Goal: Task Accomplishment & Management: Manage account settings

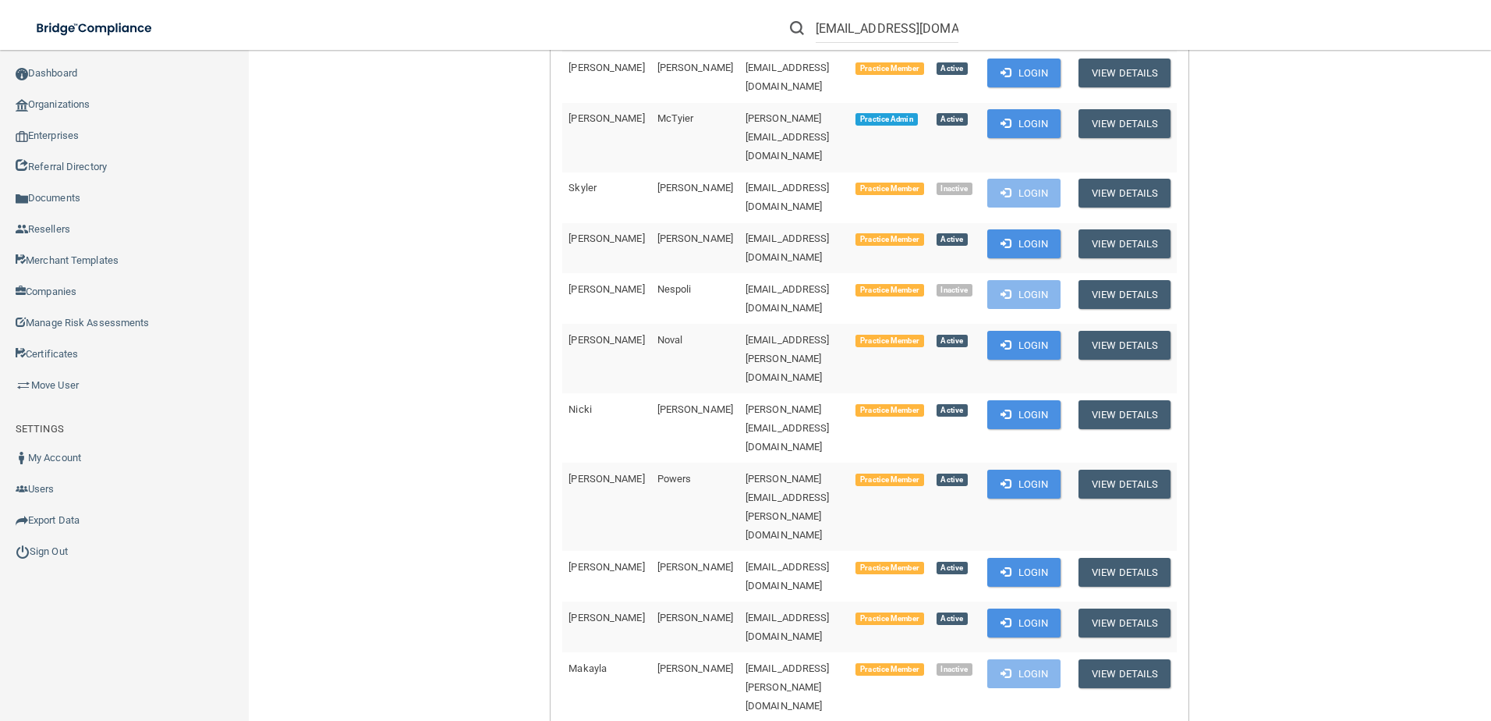
scroll to position [1248, 0]
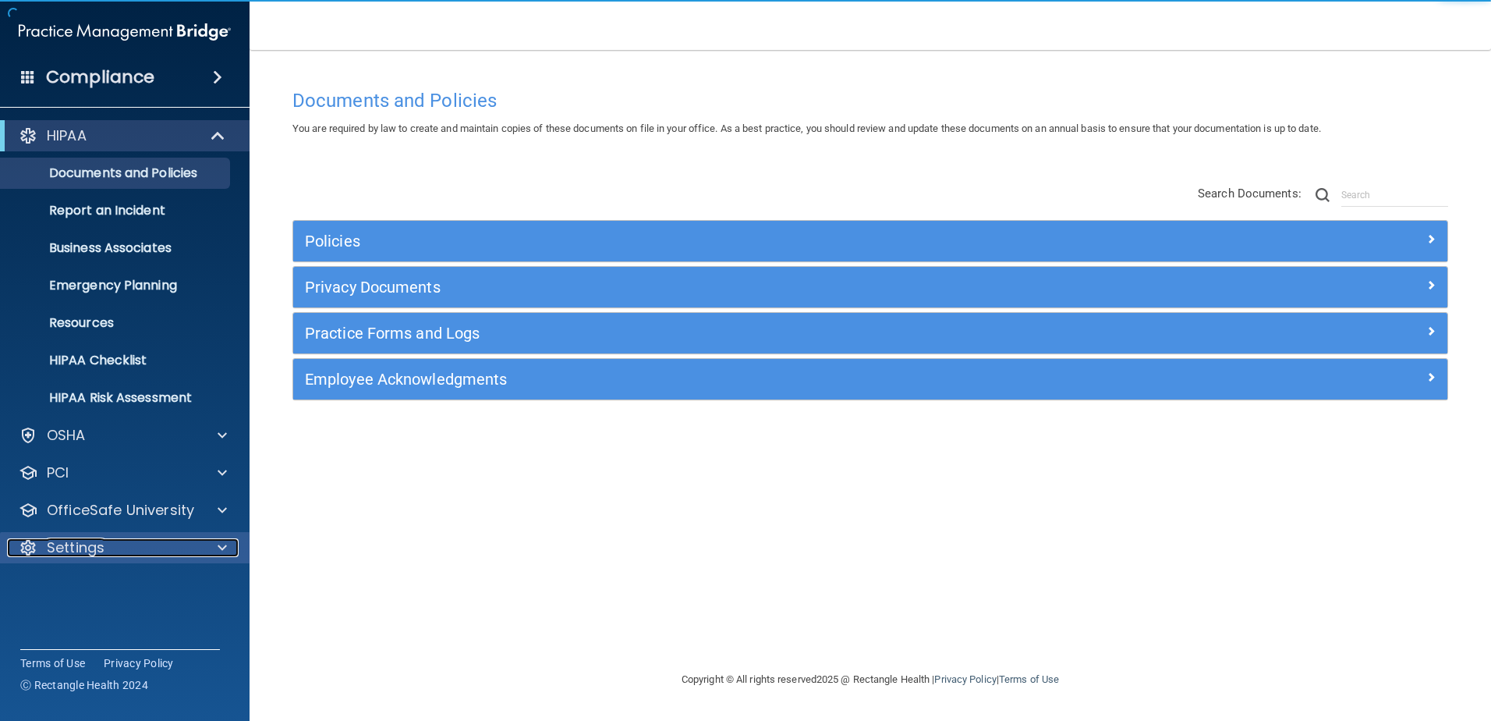
click at [116, 539] on div "Settings" at bounding box center [103, 547] width 193 height 19
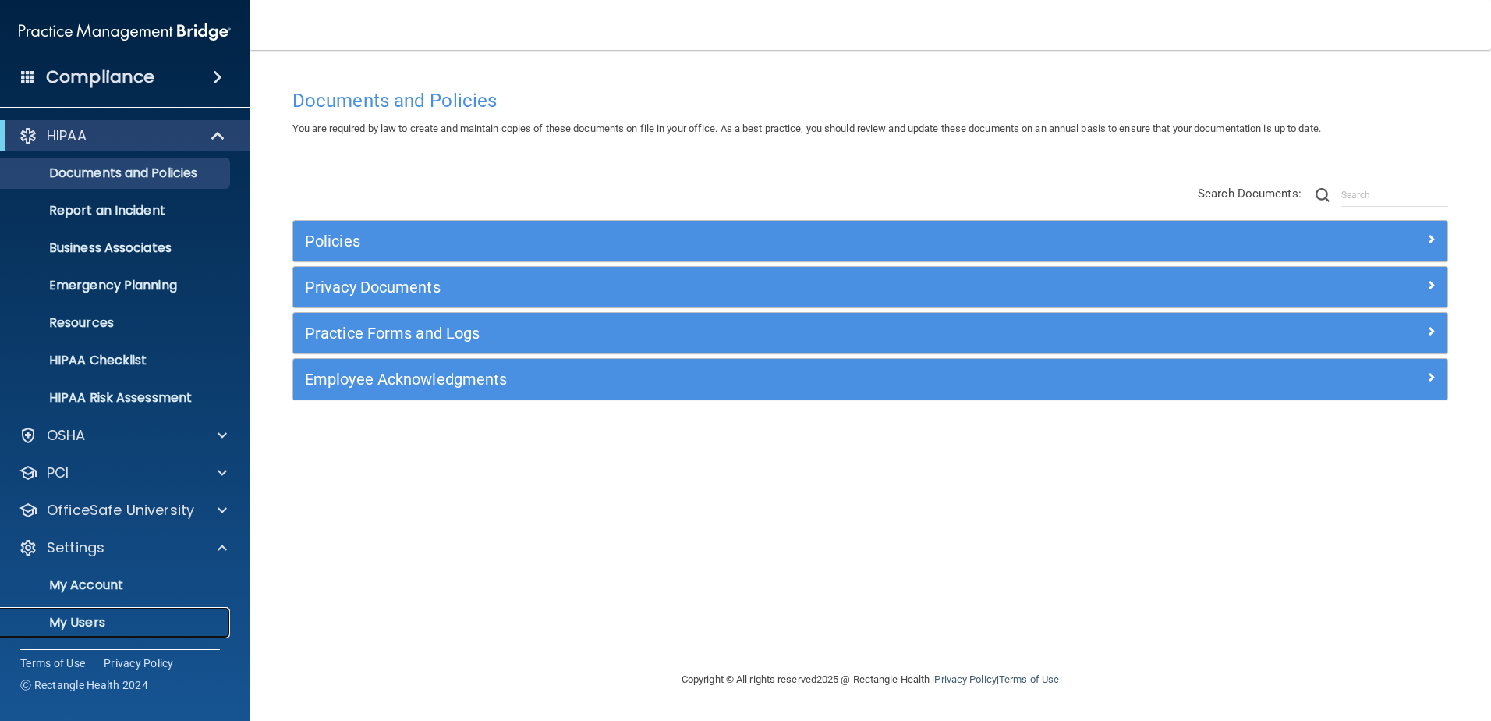
click at [141, 613] on link "My Users" at bounding box center [107, 622] width 246 height 31
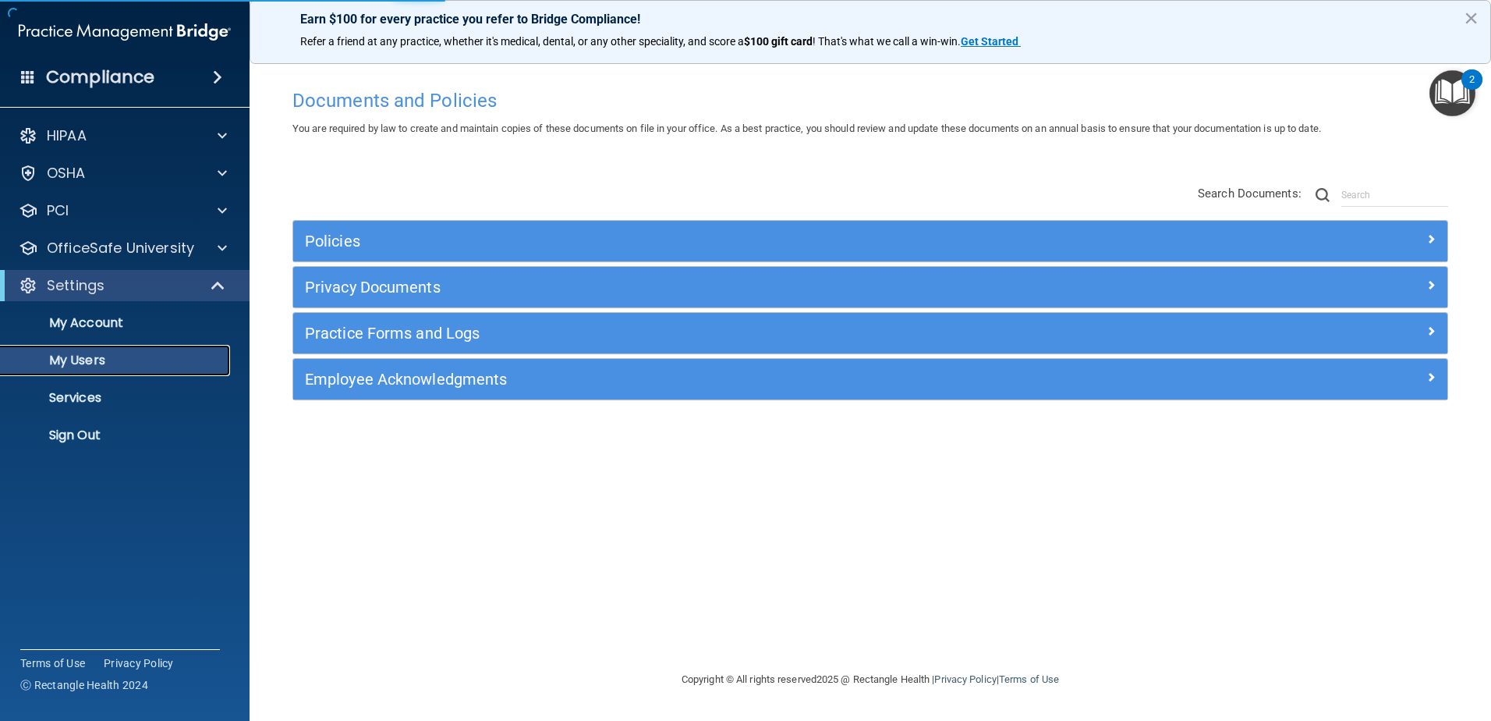
select select "20"
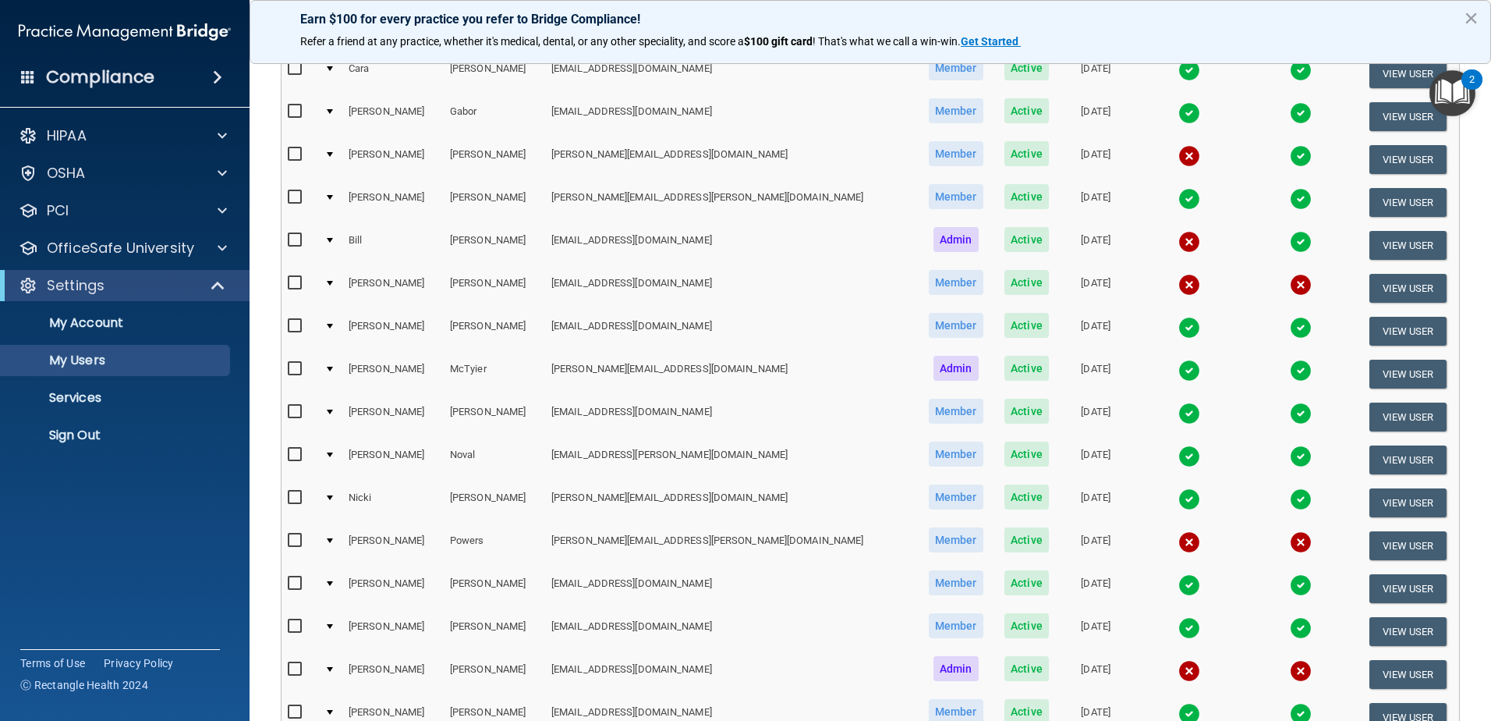
scroll to position [570, 0]
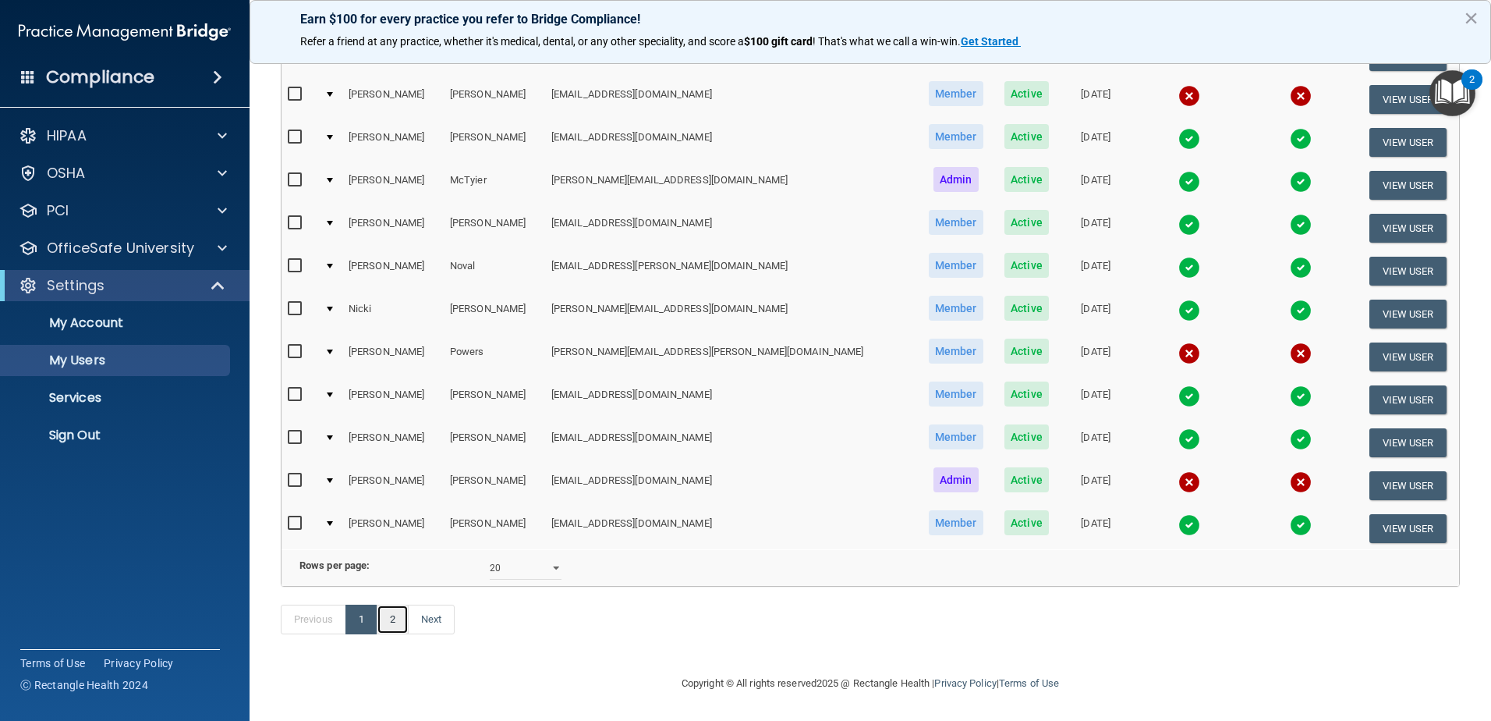
click at [399, 613] on link "2" at bounding box center [393, 619] width 32 height 30
select select "20"
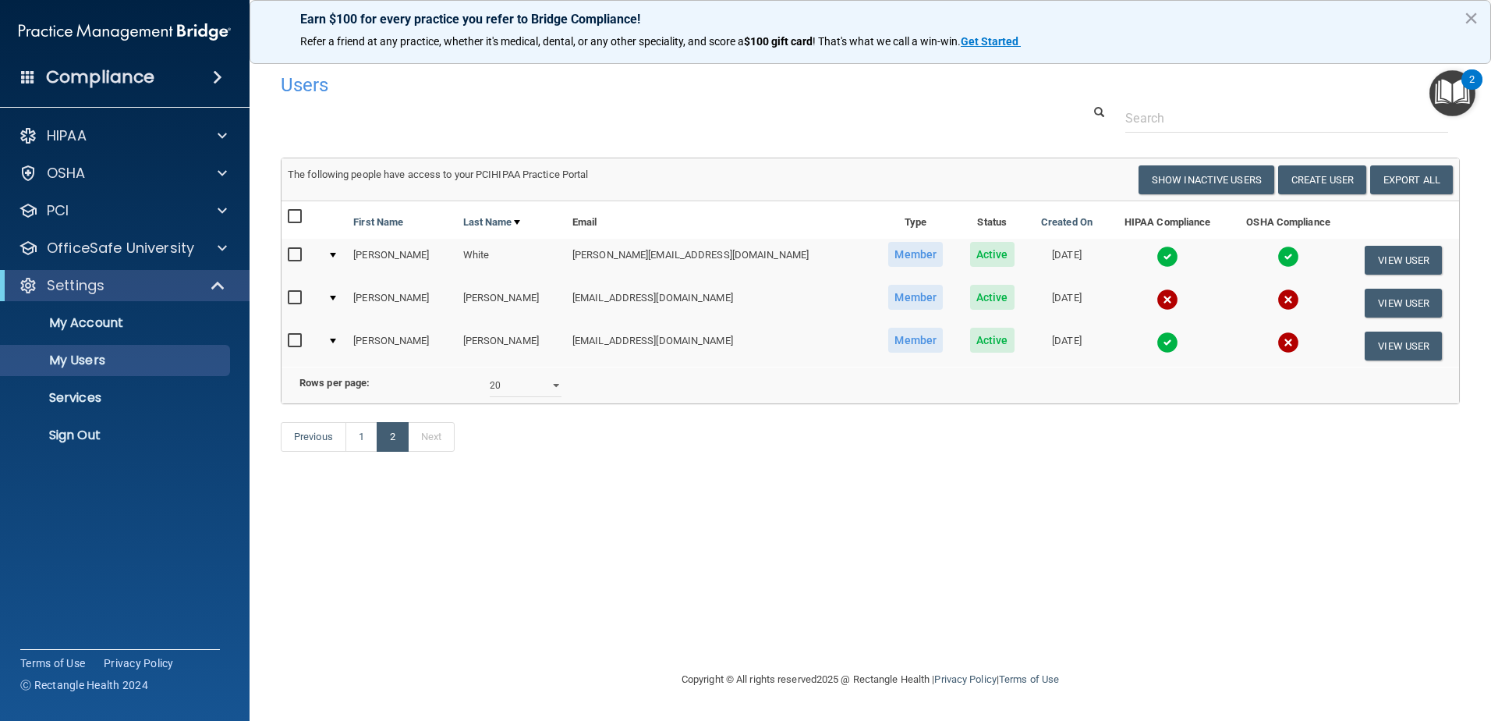
drag, startPoint x: 298, startPoint y: 345, endPoint x: 355, endPoint y: 345, distance: 56.9
click at [298, 345] on input "checkbox" at bounding box center [297, 341] width 18 height 12
checkbox input "true"
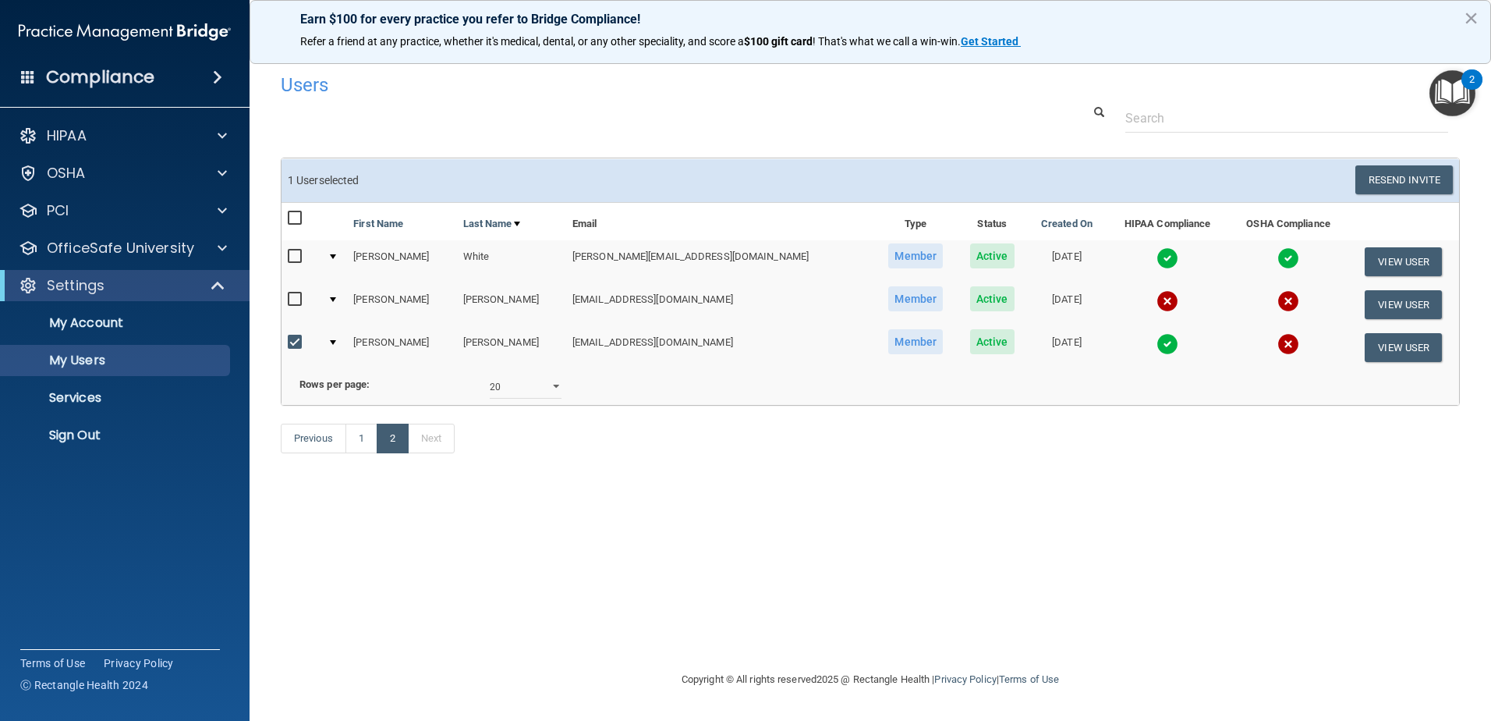
click at [1157, 343] on img at bounding box center [1168, 344] width 22 height 22
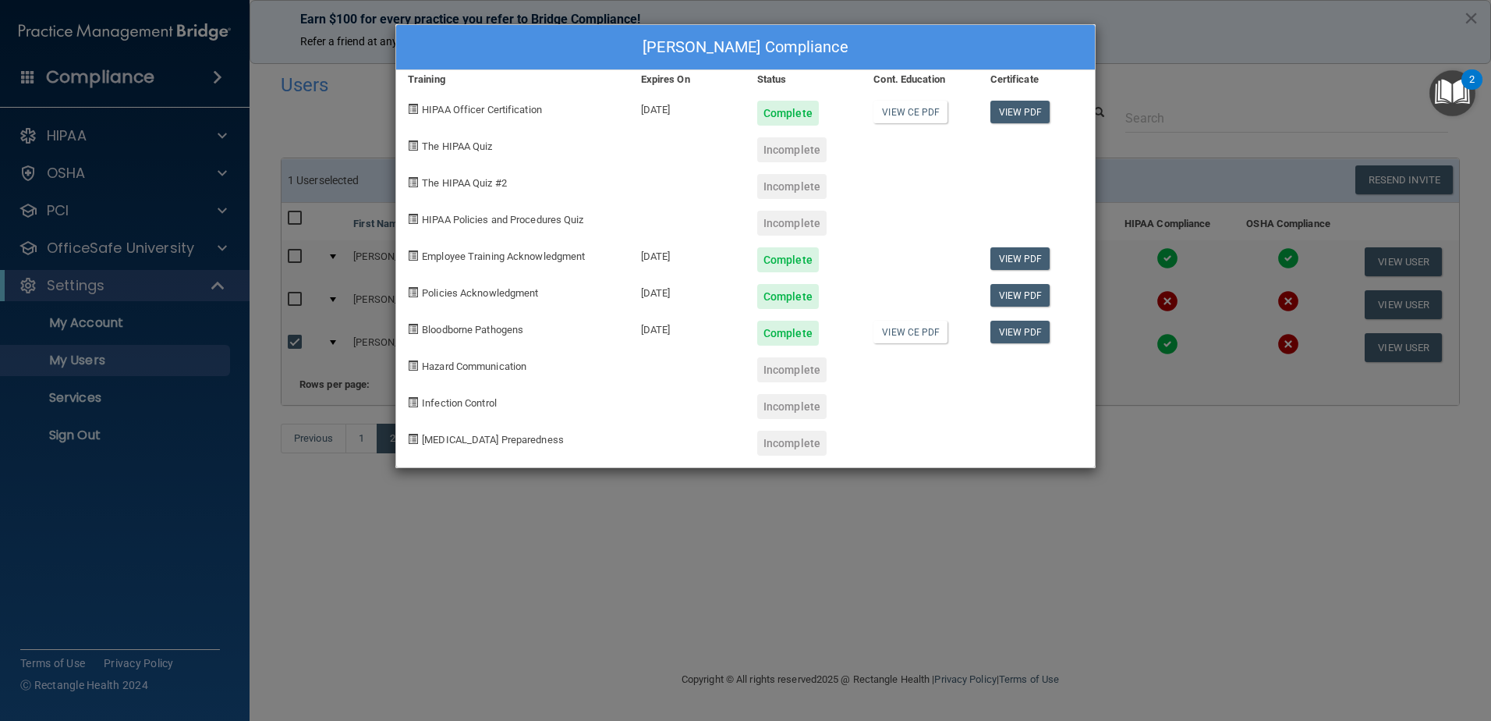
click at [1123, 364] on div "[PERSON_NAME] Compliance Training Expires On Status Cont. Education Certificate…" at bounding box center [745, 360] width 1491 height 721
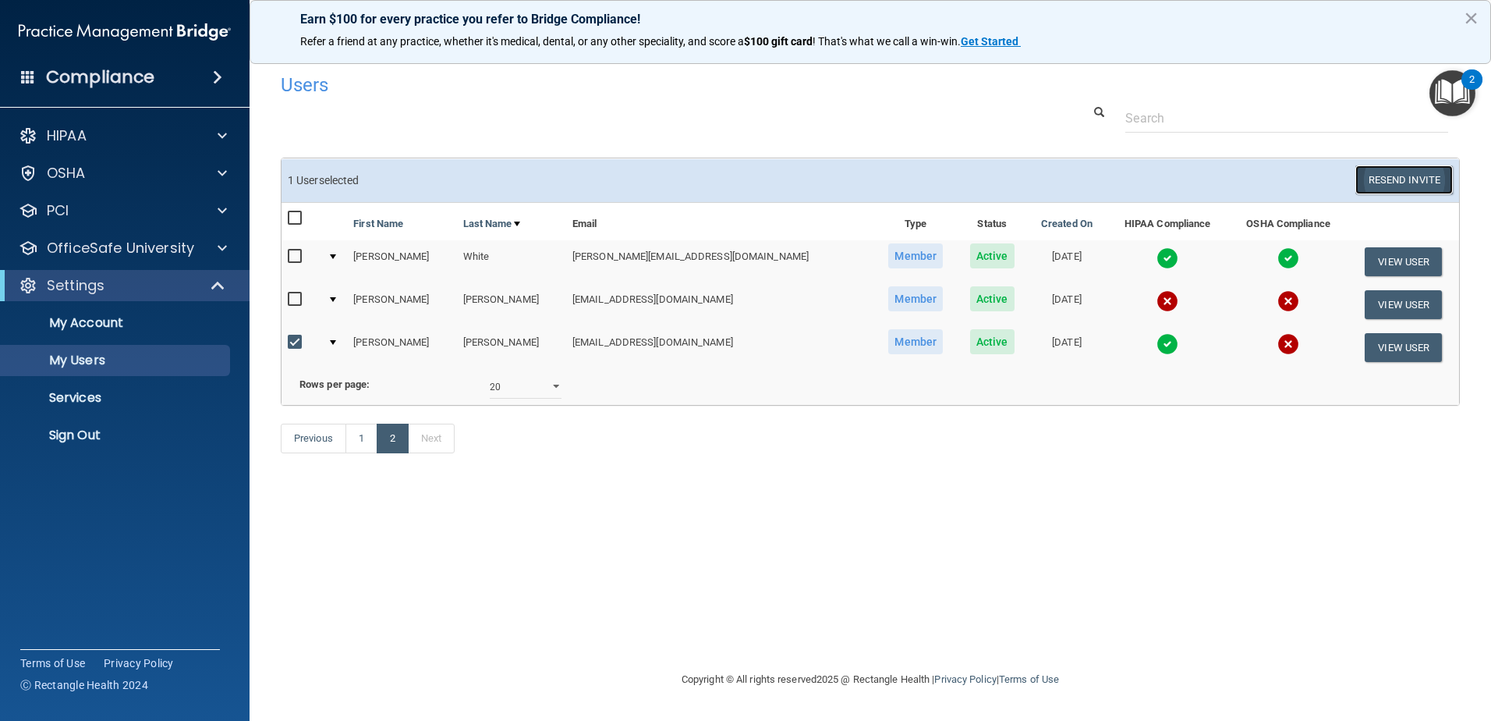
click at [1388, 185] on button "Resend Invite" at bounding box center [1403, 179] width 97 height 29
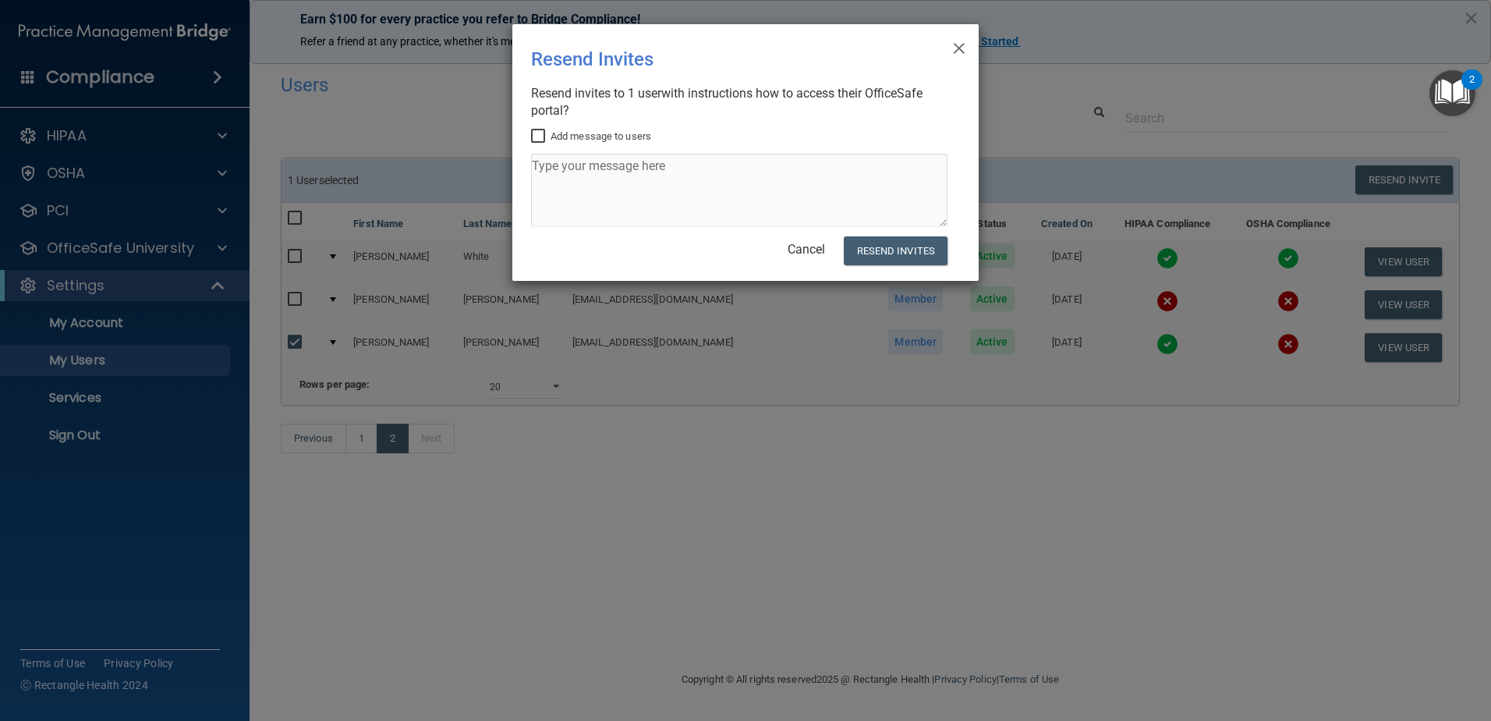
click at [540, 137] on input "Add message to users" at bounding box center [540, 136] width 18 height 12
checkbox input "true"
click at [611, 201] on textarea at bounding box center [739, 190] width 416 height 73
type textarea "Please use this new invitation to log on - RH care team"
click at [926, 255] on button "Resend Invites" at bounding box center [896, 250] width 104 height 29
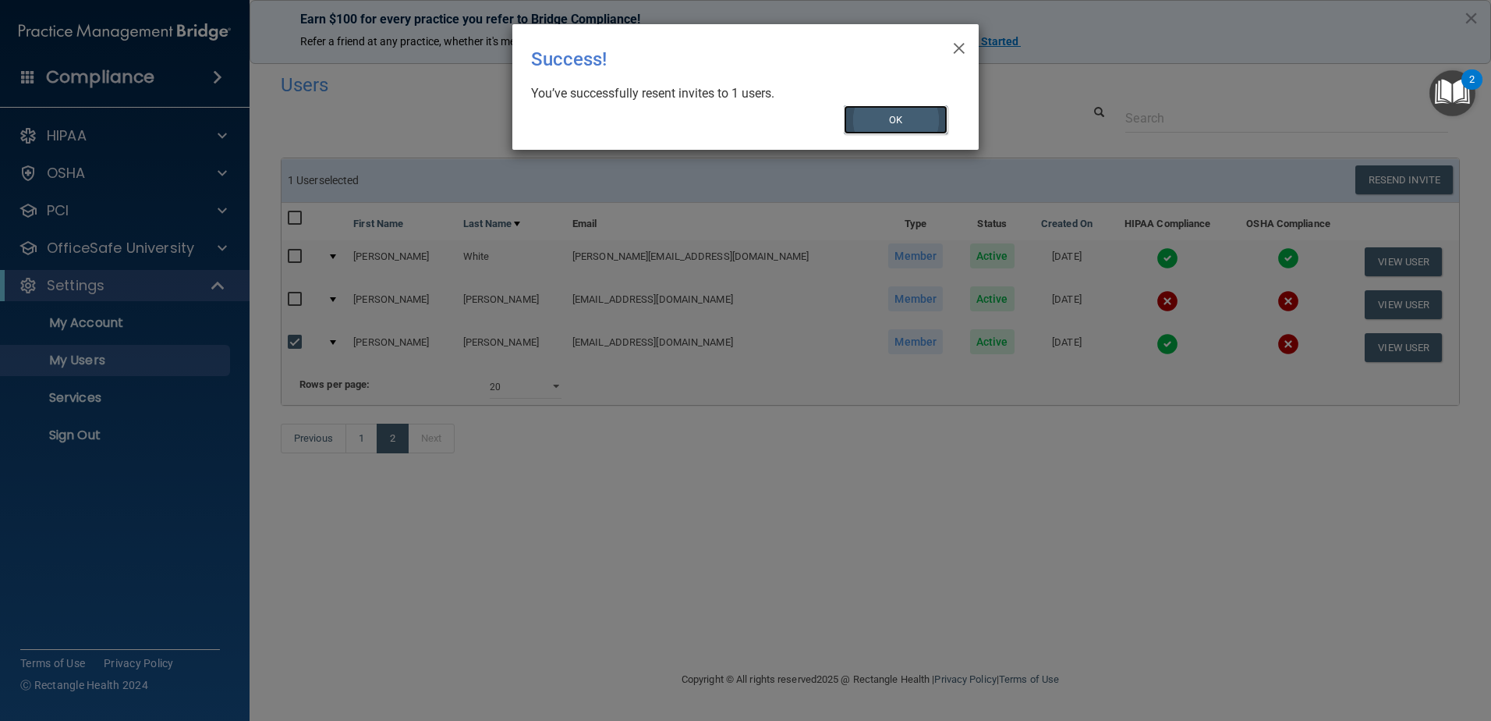
click at [865, 131] on button "OK" at bounding box center [896, 119] width 105 height 29
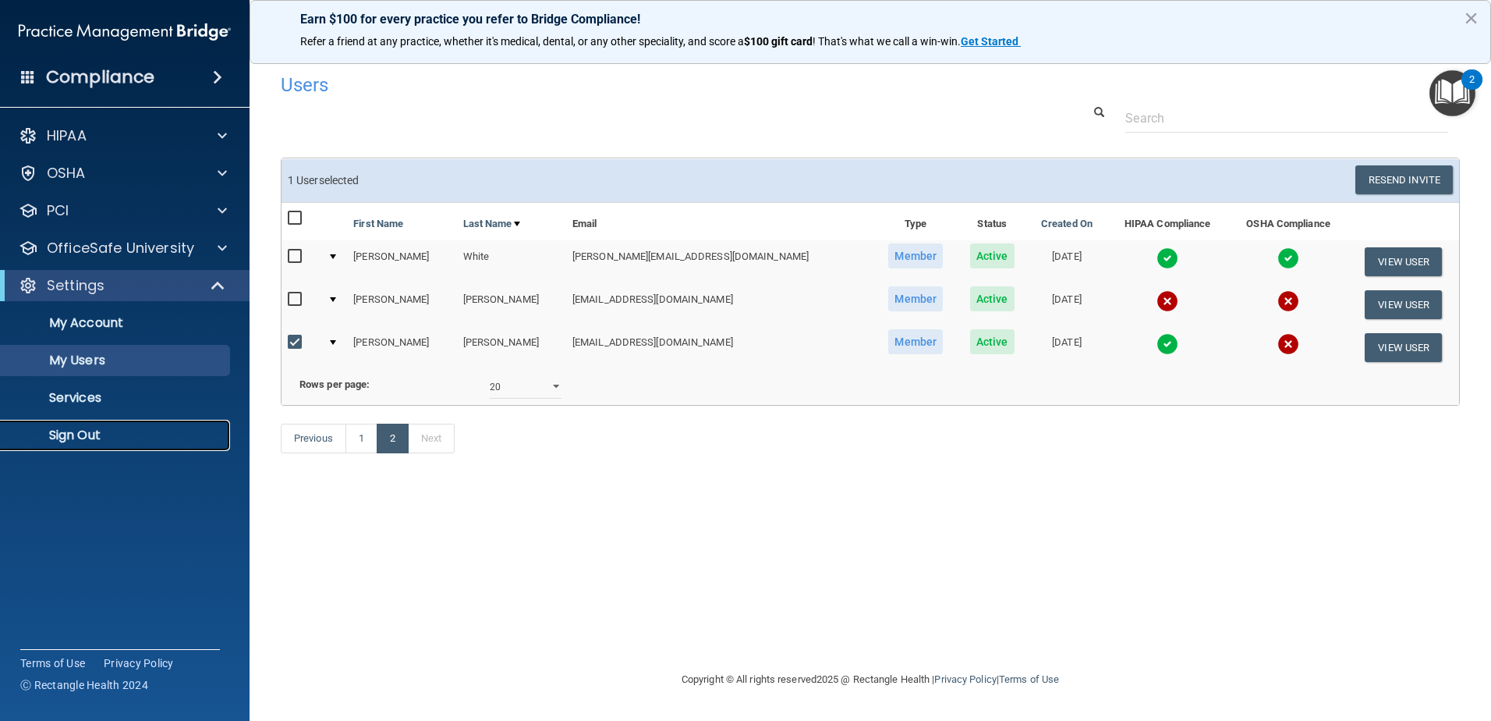
click at [138, 440] on p "Sign Out" at bounding box center [116, 435] width 213 height 16
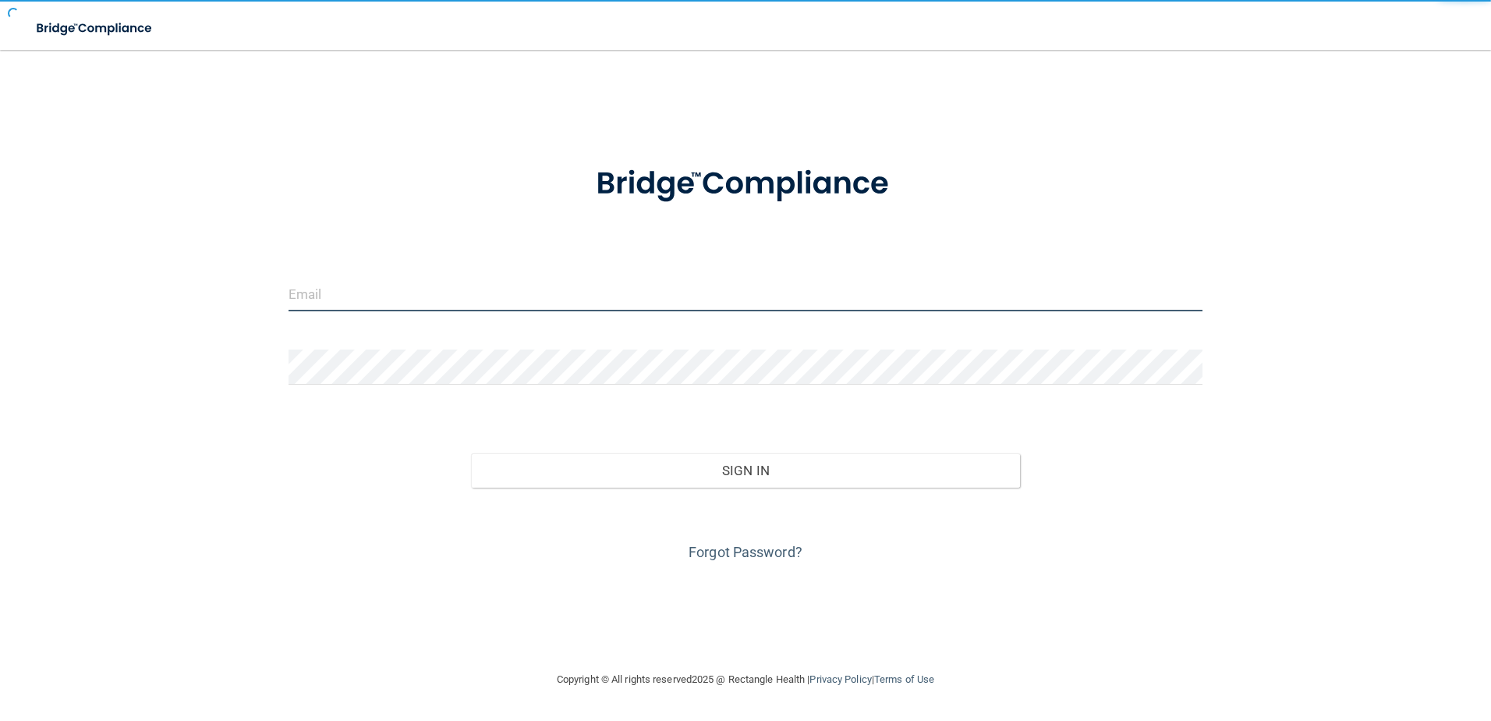
type input "[EMAIL_ADDRESS][DOMAIN_NAME]"
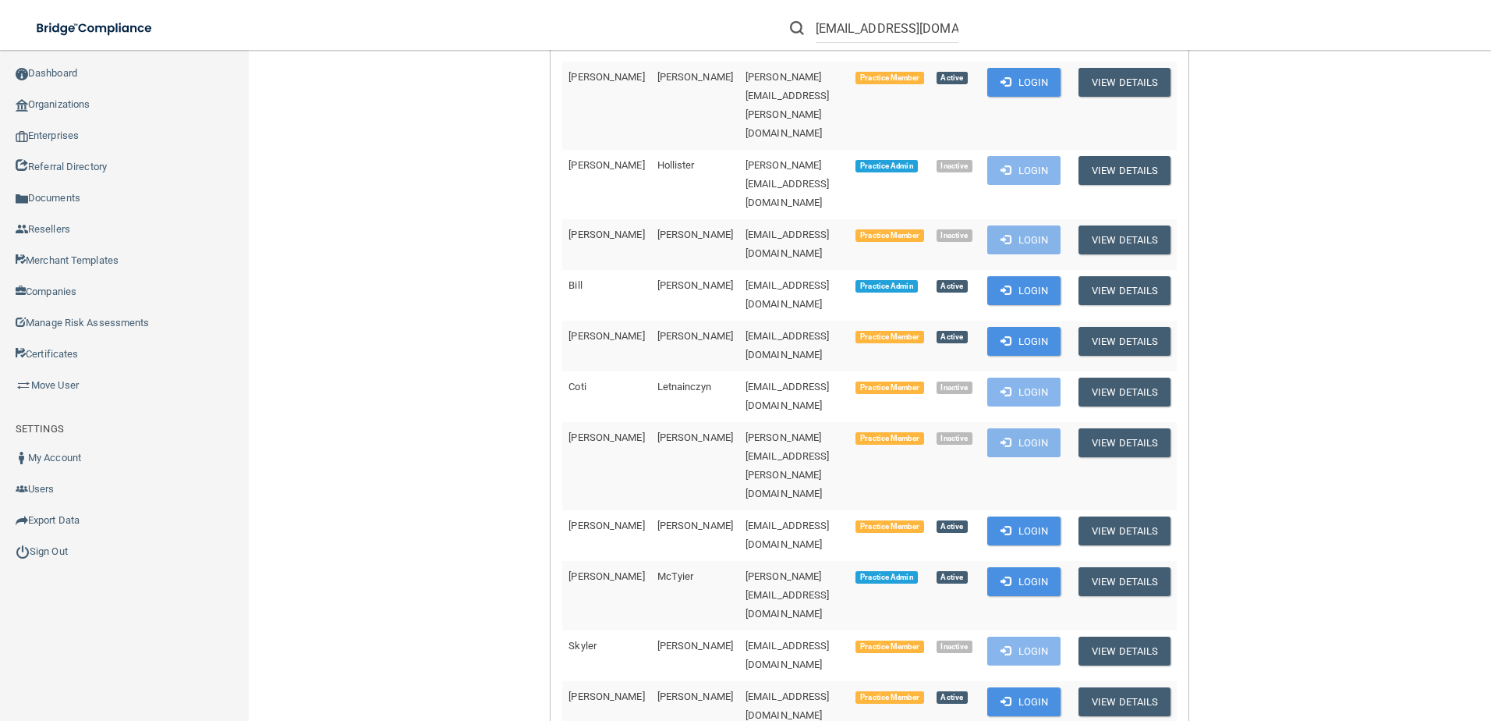
scroll to position [624, 0]
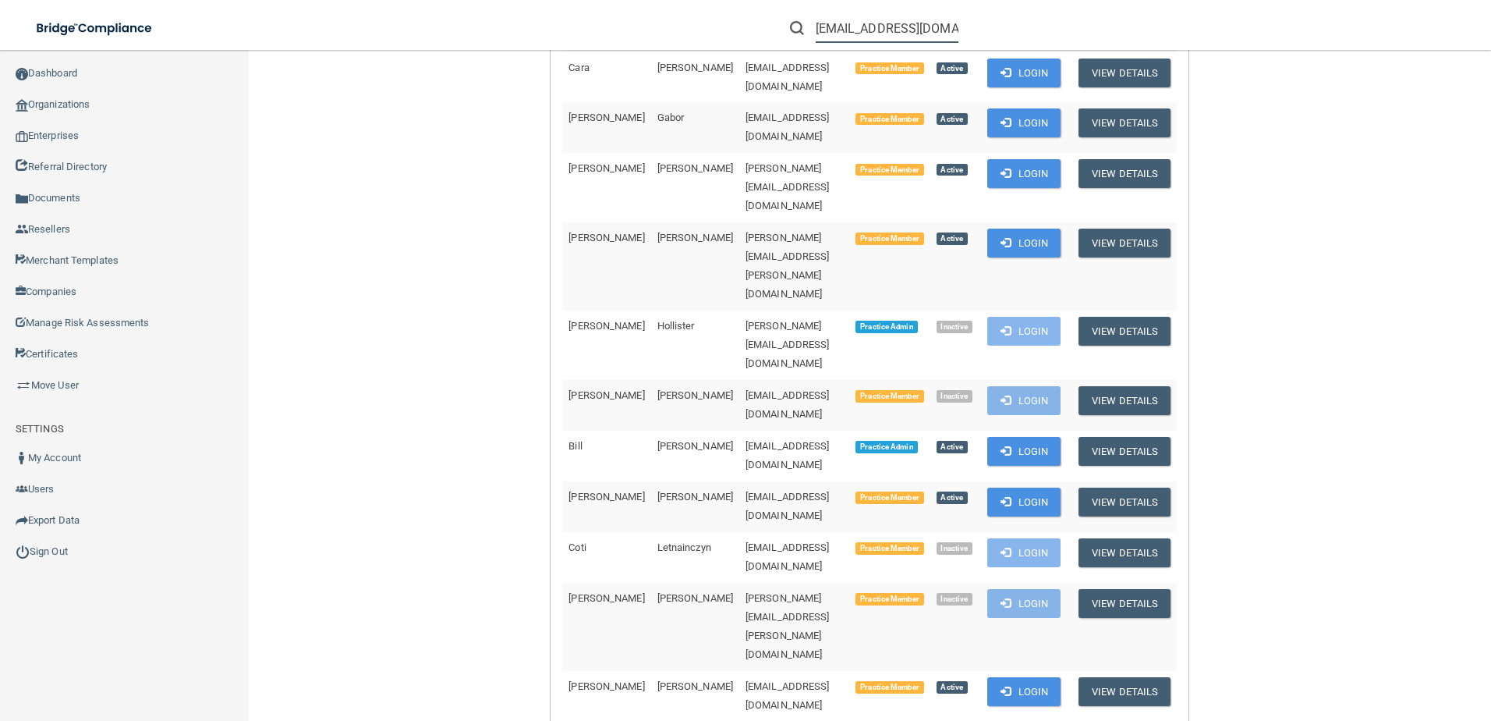
click at [866, 21] on input "[EMAIL_ADDRESS][DOMAIN_NAME]" at bounding box center [887, 28] width 143 height 29
paste input "apham30@hot"
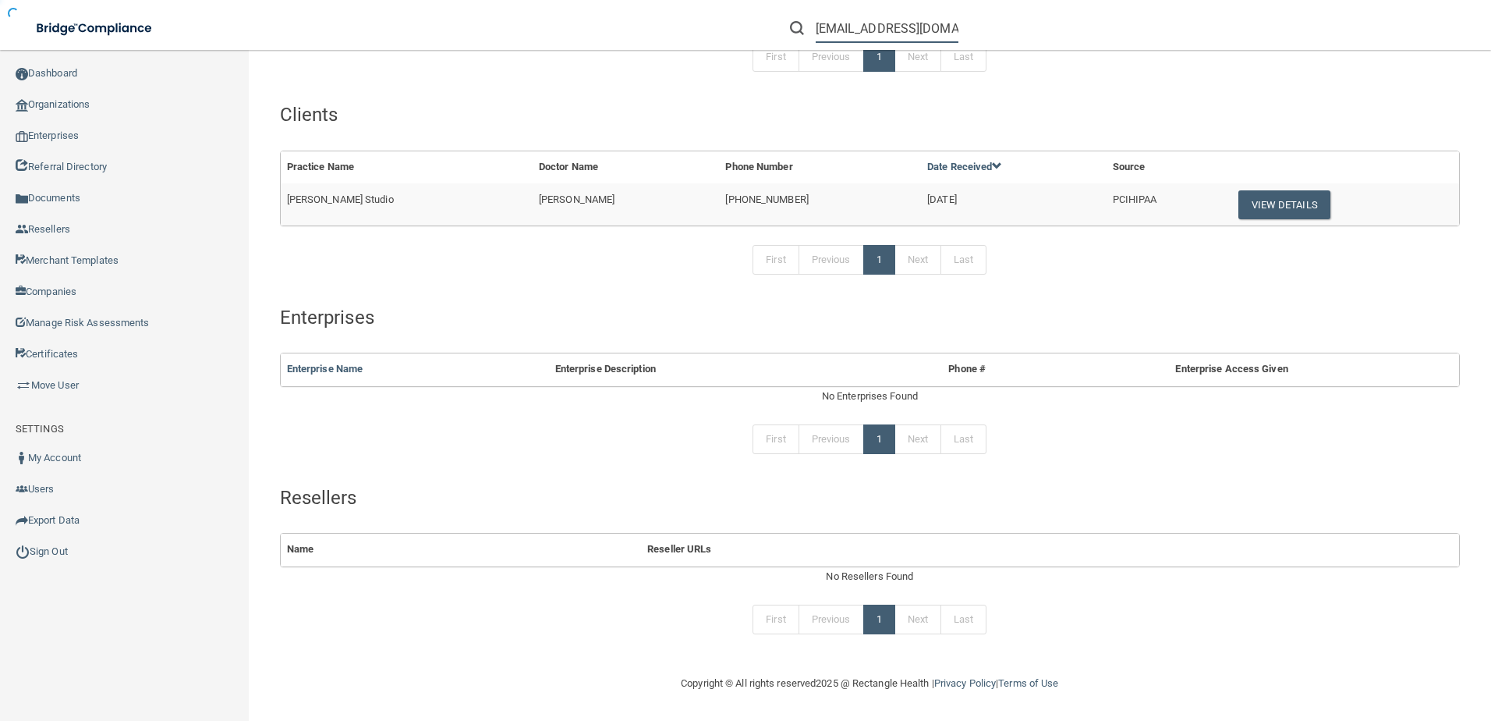
scroll to position [208, 0]
type input "apham30@hotmail.com"
click at [1264, 212] on button "View Details" at bounding box center [1284, 204] width 92 height 29
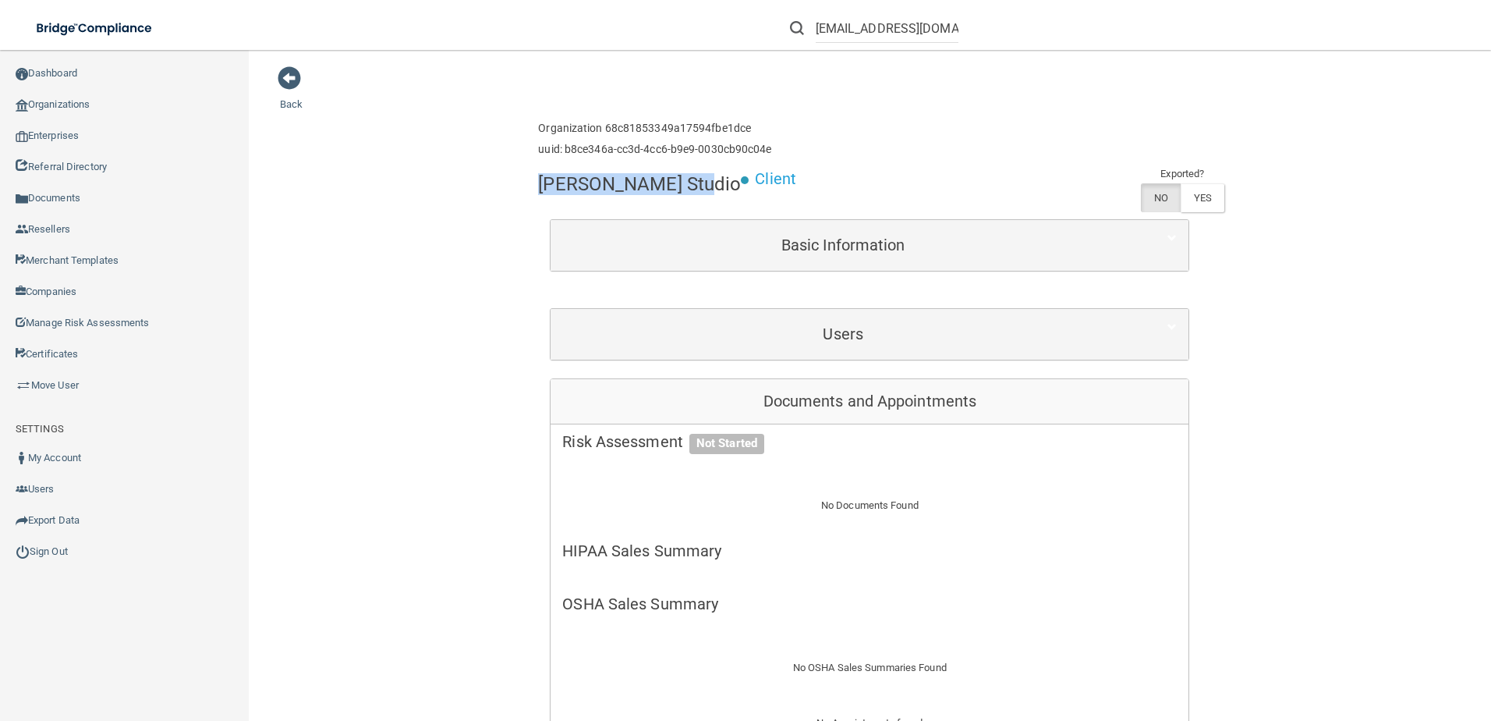
drag, startPoint x: 681, startPoint y: 188, endPoint x: 533, endPoint y: 179, distance: 147.6
click at [538, 179] on h4 "Lee Dental Studio" at bounding box center [639, 184] width 203 height 20
copy h4 "Lee Dental Studio"
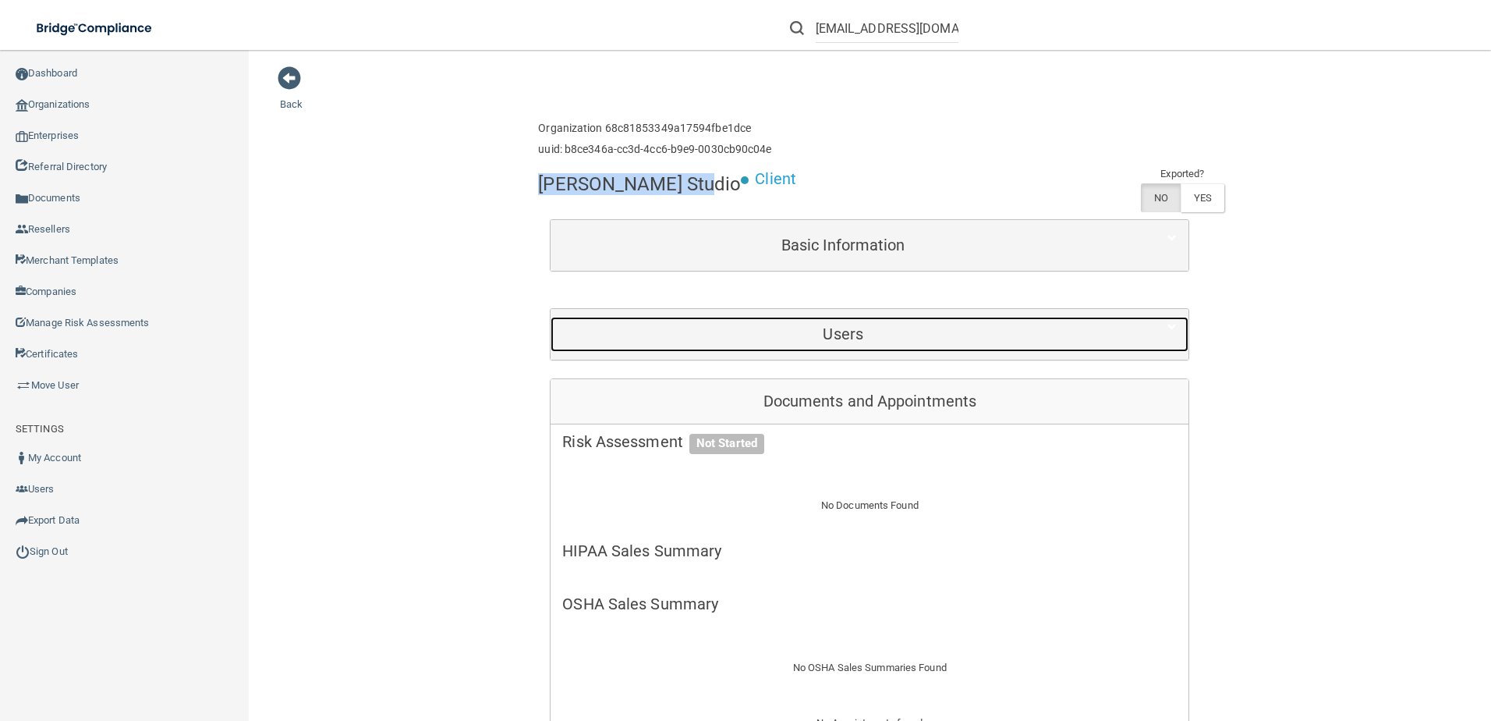
click at [826, 325] on h5 "Users" at bounding box center [842, 333] width 561 height 17
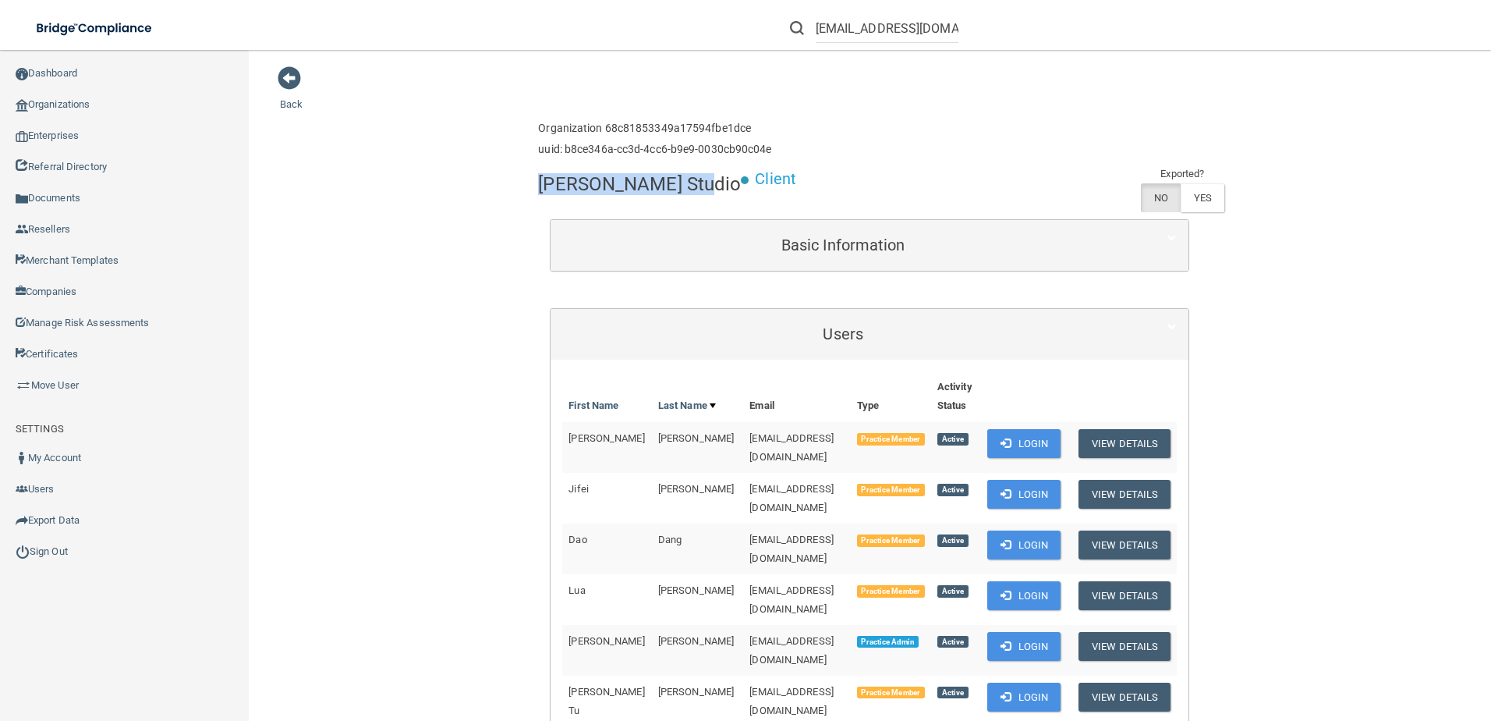
copy h4 "Lee Dental Studio"
click at [904, 24] on input "apham30@hotmail.com" at bounding box center [887, 28] width 143 height 29
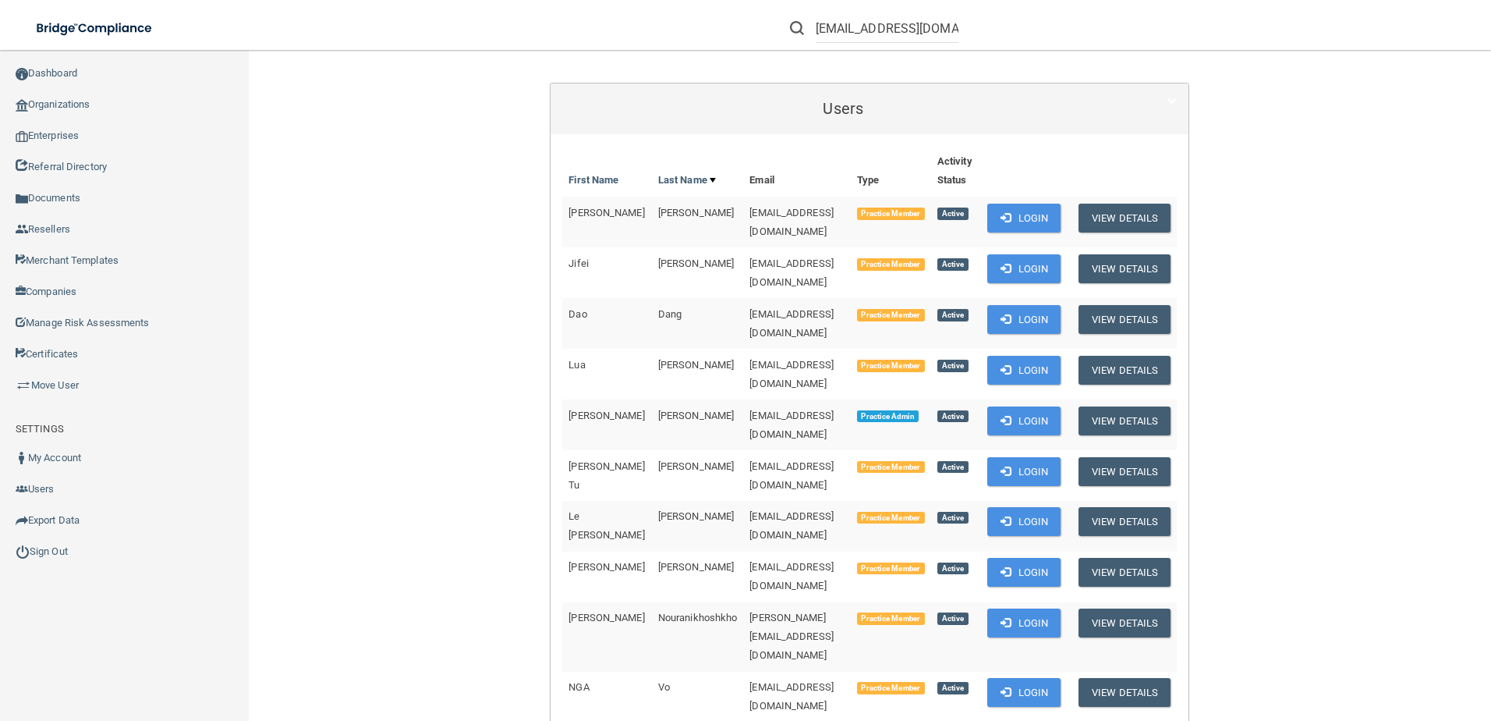
scroll to position [234, 0]
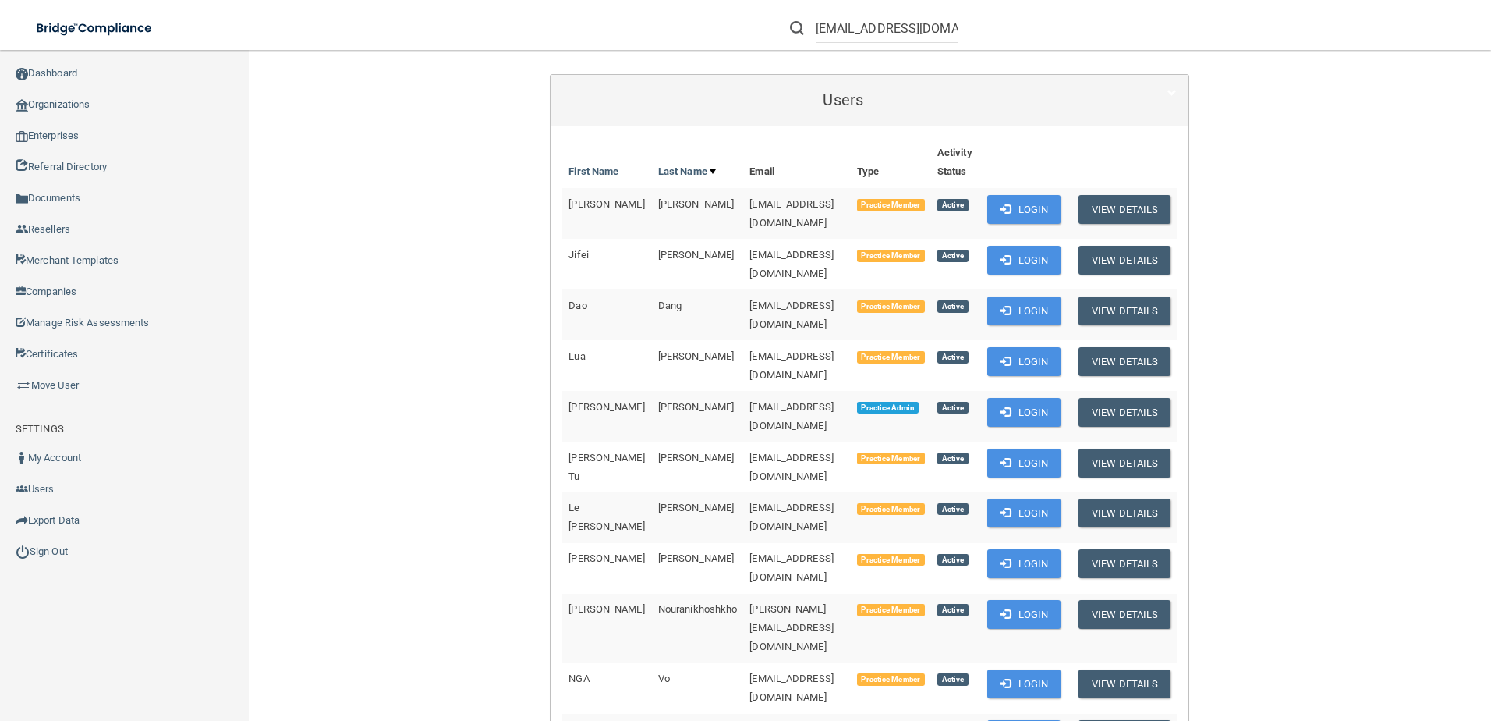
click at [838, 441] on td "apham30@hotmail.com" at bounding box center [796, 466] width 107 height 51
click at [820, 441] on td "apham30@hotmail.com" at bounding box center [796, 466] width 107 height 51
drag, startPoint x: 820, startPoint y: 416, endPoint x: 702, endPoint y: 416, distance: 118.5
click at [702, 441] on tr "Anh Pham Tu Nguyen apham30@hotmail.com Practice Member Active Login View Details" at bounding box center [869, 466] width 615 height 51
copy tr "apham30@hotmail.com"
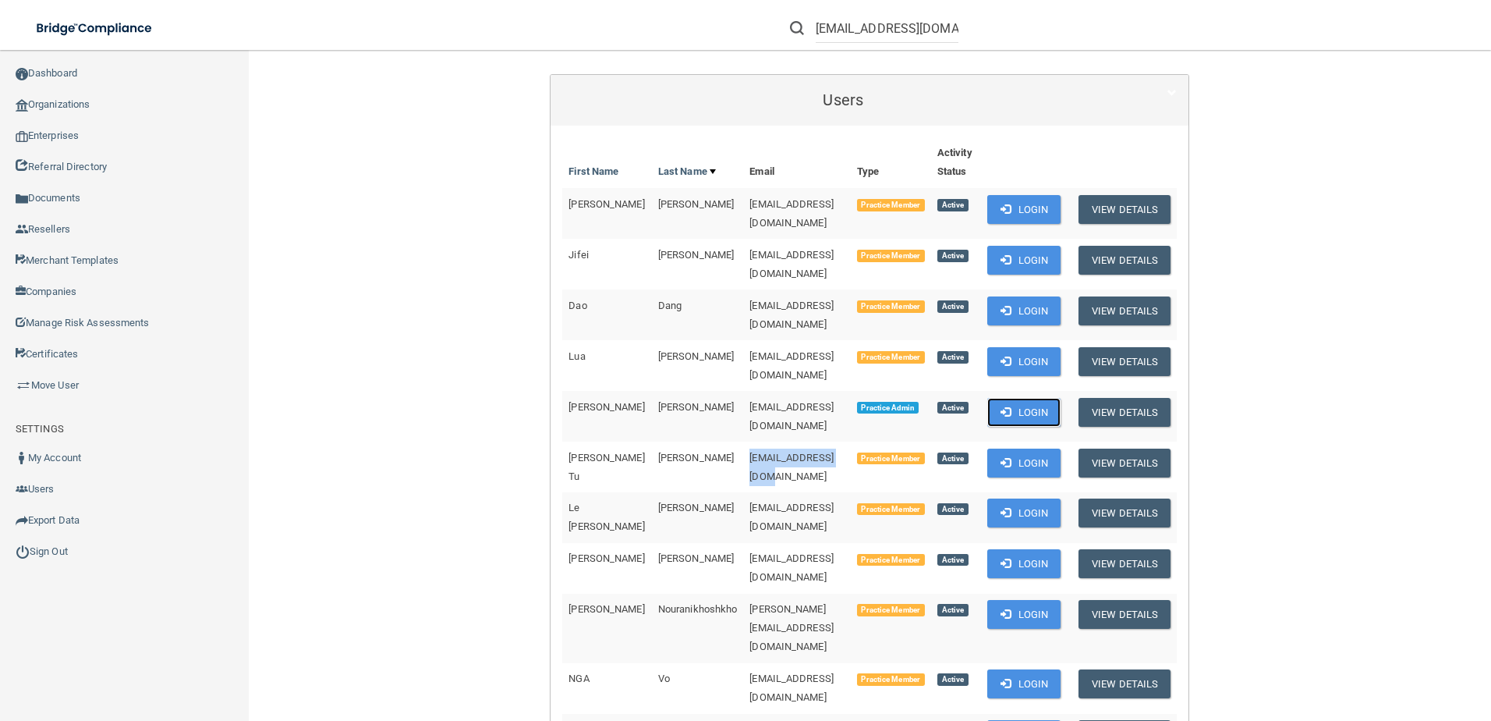
click at [1013, 398] on button "Login" at bounding box center [1024, 412] width 74 height 29
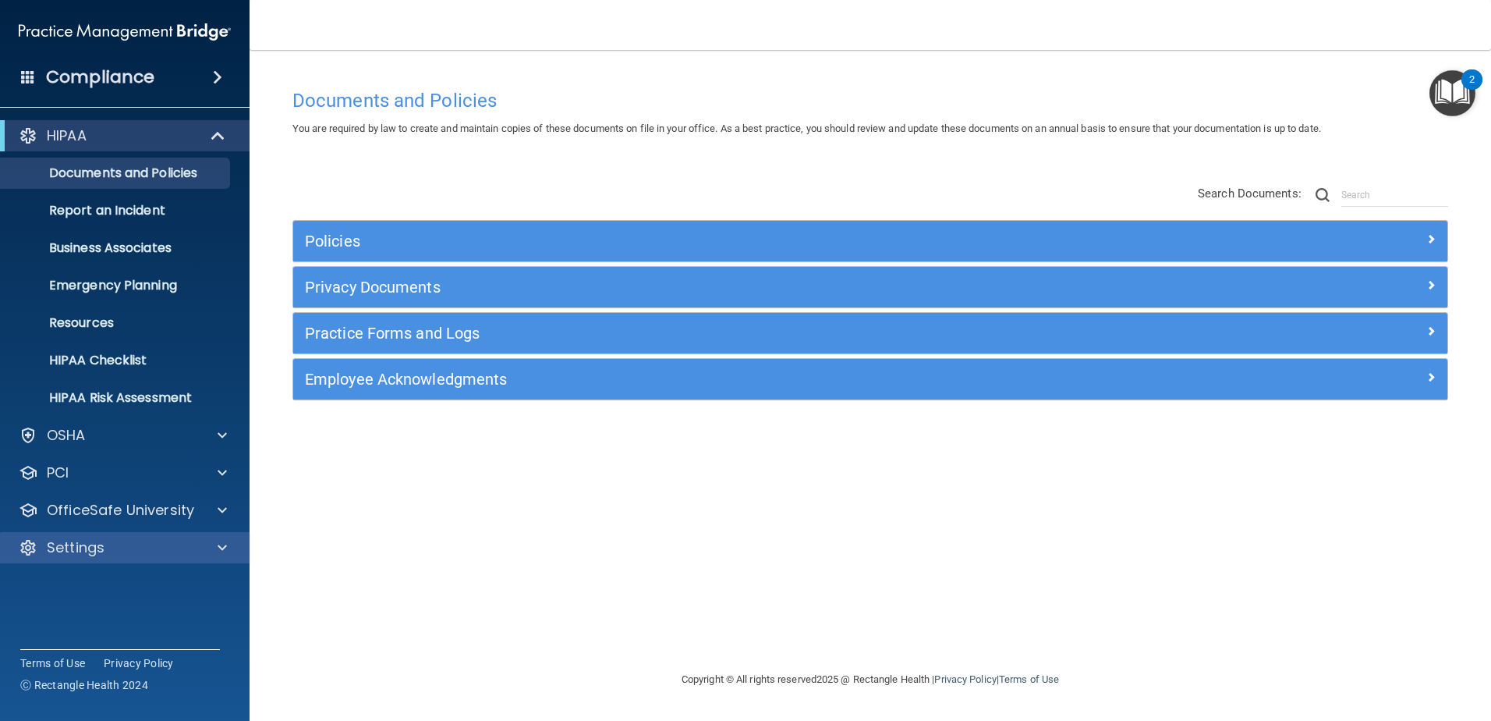
click at [58, 562] on div "Settings" at bounding box center [125, 547] width 250 height 31
click at [100, 550] on p "Settings" at bounding box center [76, 547] width 58 height 19
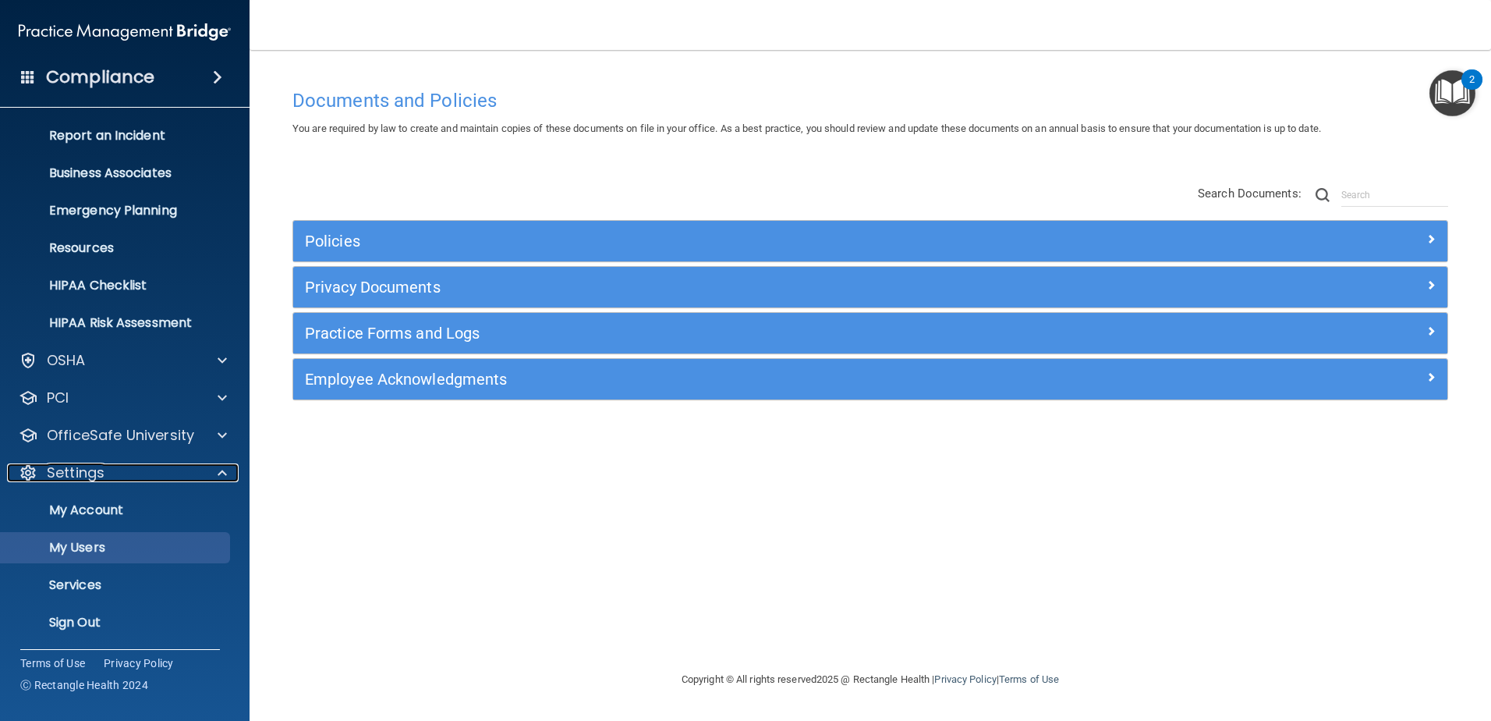
scroll to position [76, 0]
click at [100, 540] on p "My Users" at bounding box center [116, 547] width 213 height 16
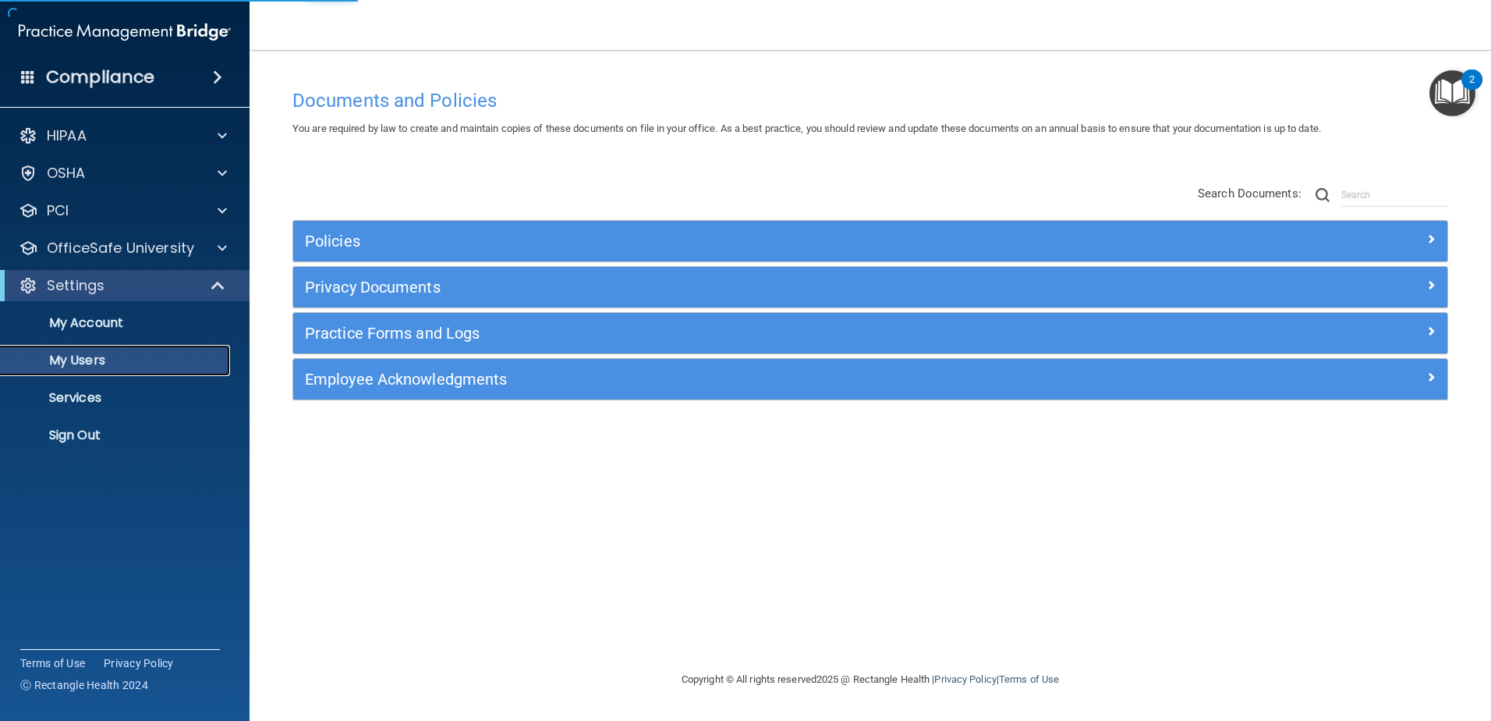
select select "20"
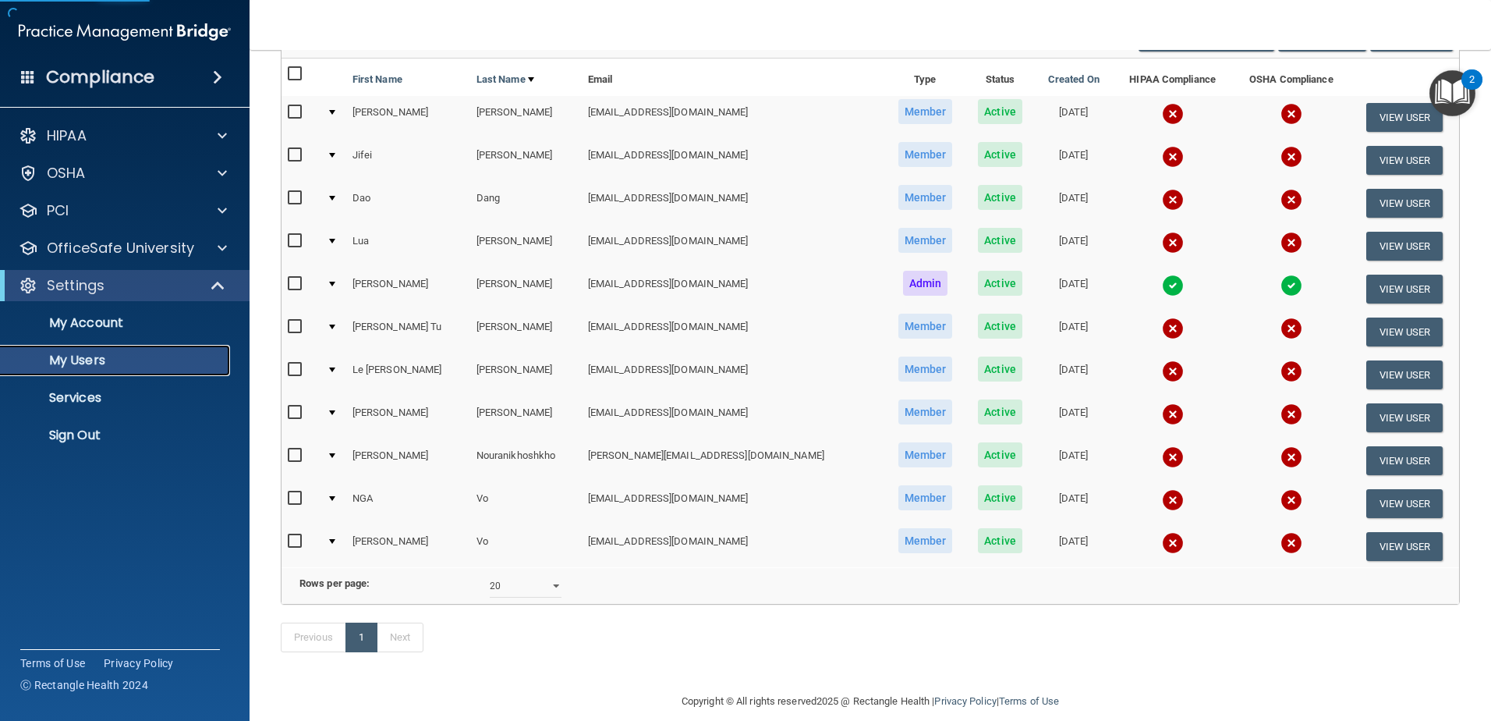
scroll to position [106, 0]
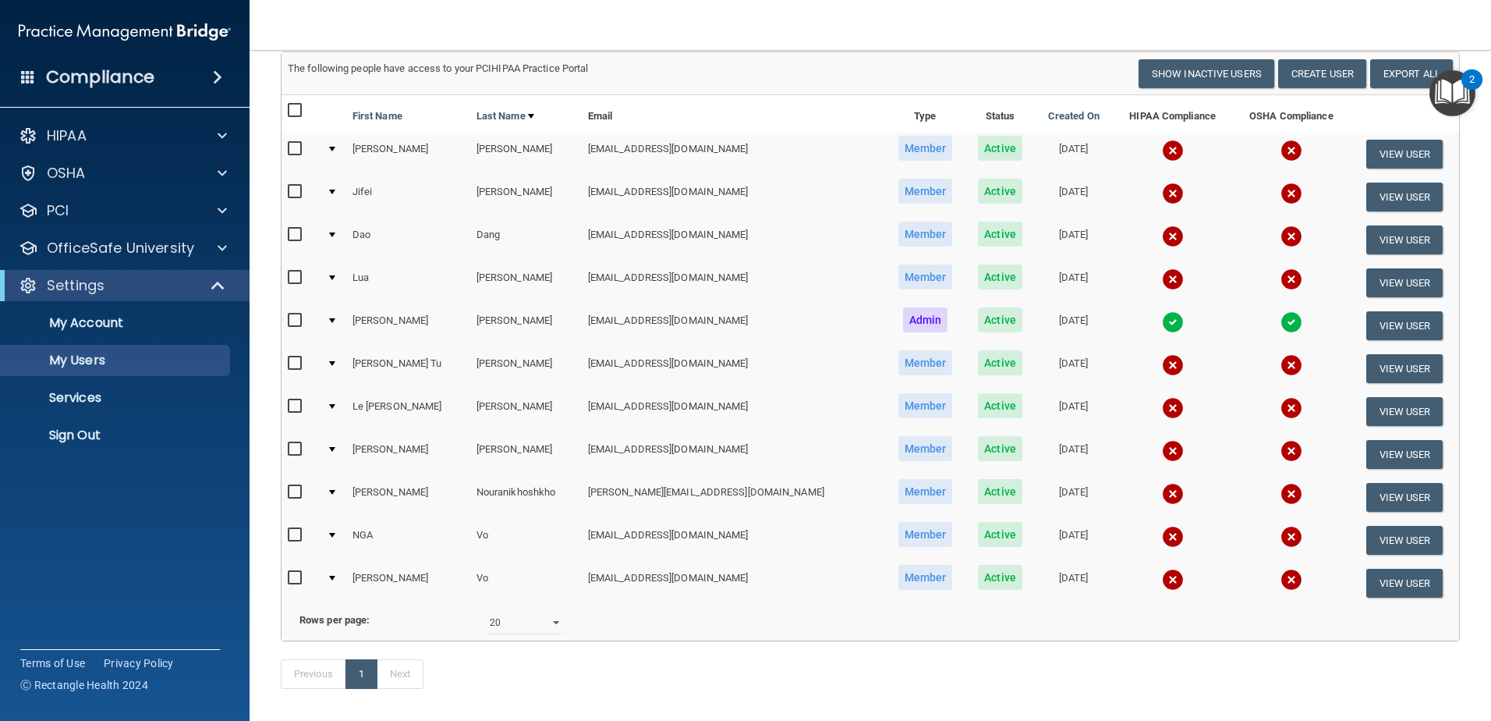
click at [299, 368] on input "checkbox" at bounding box center [297, 363] width 18 height 12
checkbox input "true"
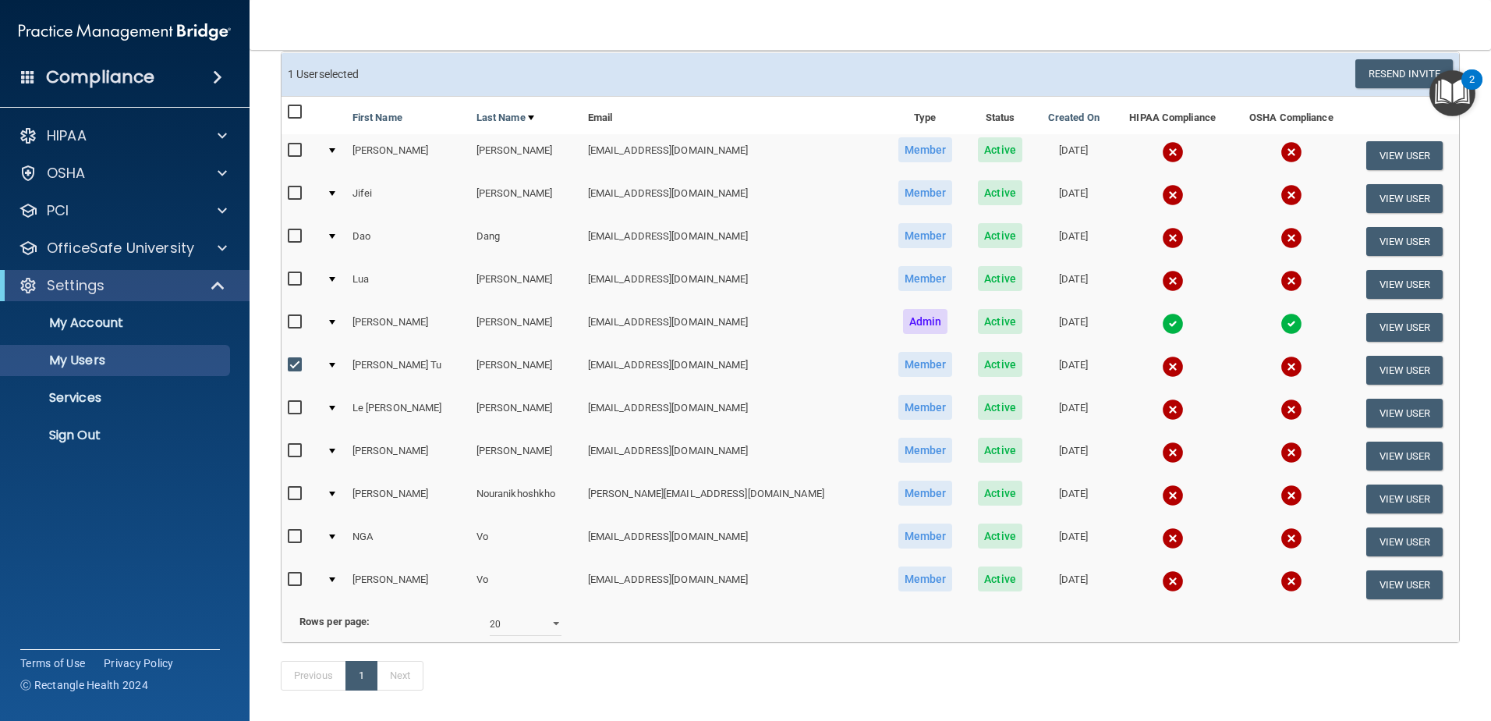
scroll to position [108, 0]
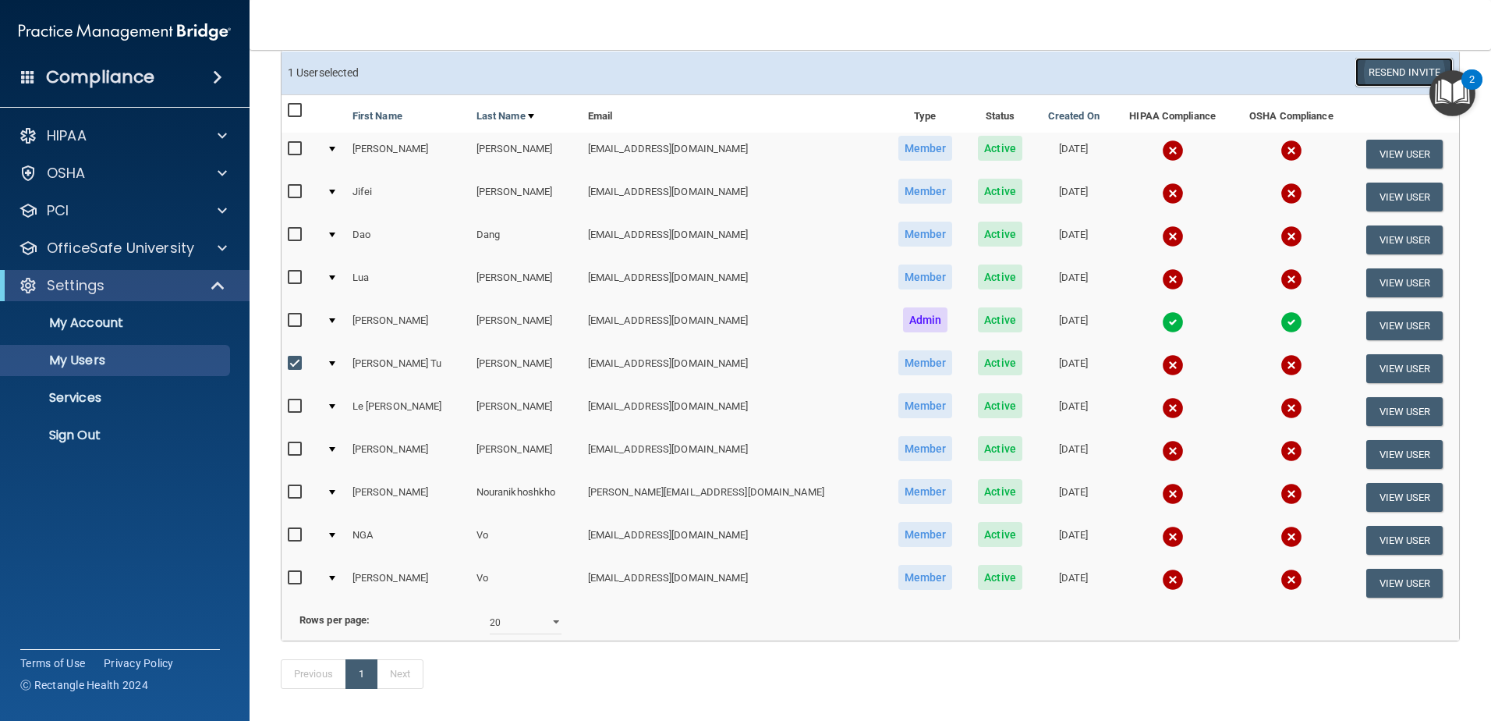
click at [1363, 71] on button "Resend Invite" at bounding box center [1403, 72] width 97 height 29
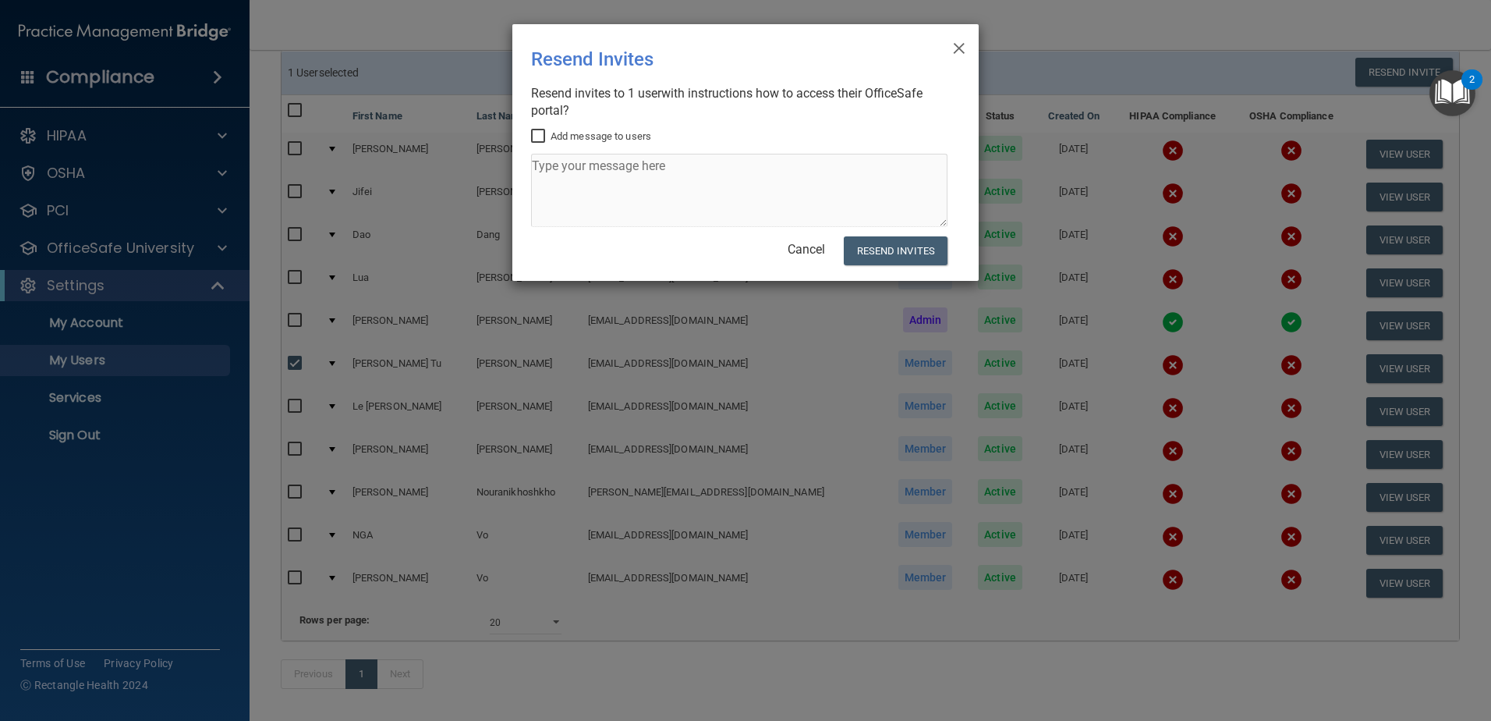
click at [544, 137] on input "Add message to users" at bounding box center [540, 136] width 18 height 12
checkbox input "true"
click at [564, 169] on textarea at bounding box center [739, 190] width 416 height 73
type textarea "Please use this new invitation to sign on - RH care team"
click at [923, 252] on button "Resend Invites" at bounding box center [896, 250] width 104 height 29
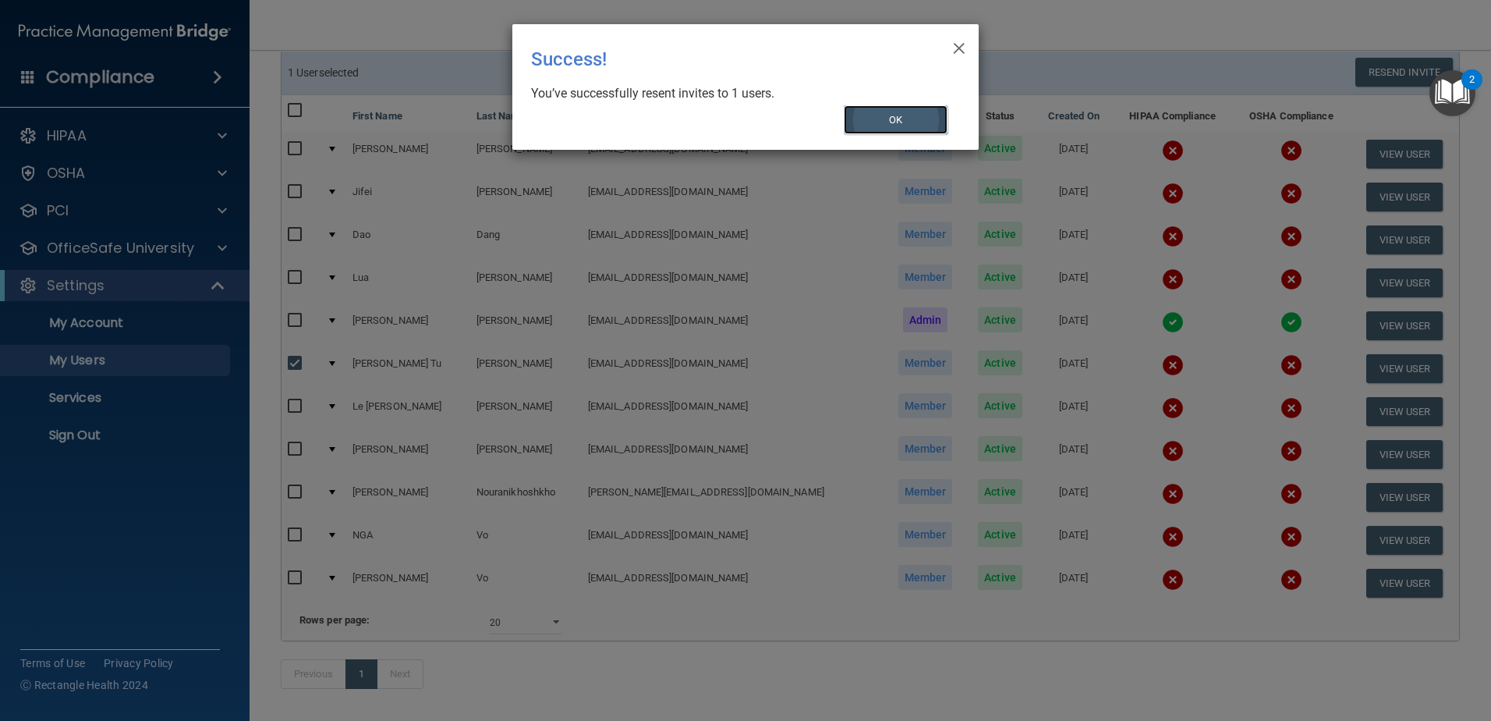
click at [890, 121] on button "OK" at bounding box center [896, 119] width 105 height 29
